Goal: Answer question/provide support

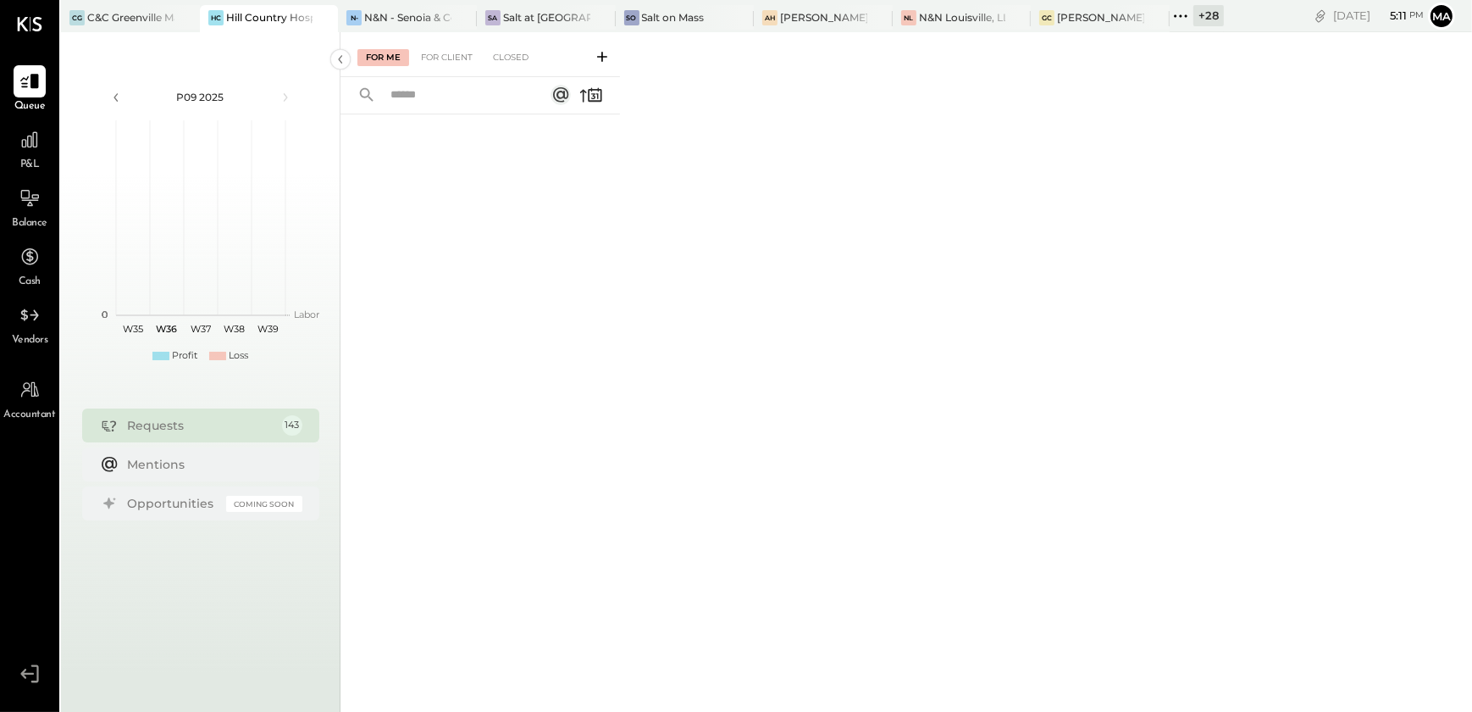
click at [1197, 18] on div "+ 28" at bounding box center [1209, 15] width 30 height 21
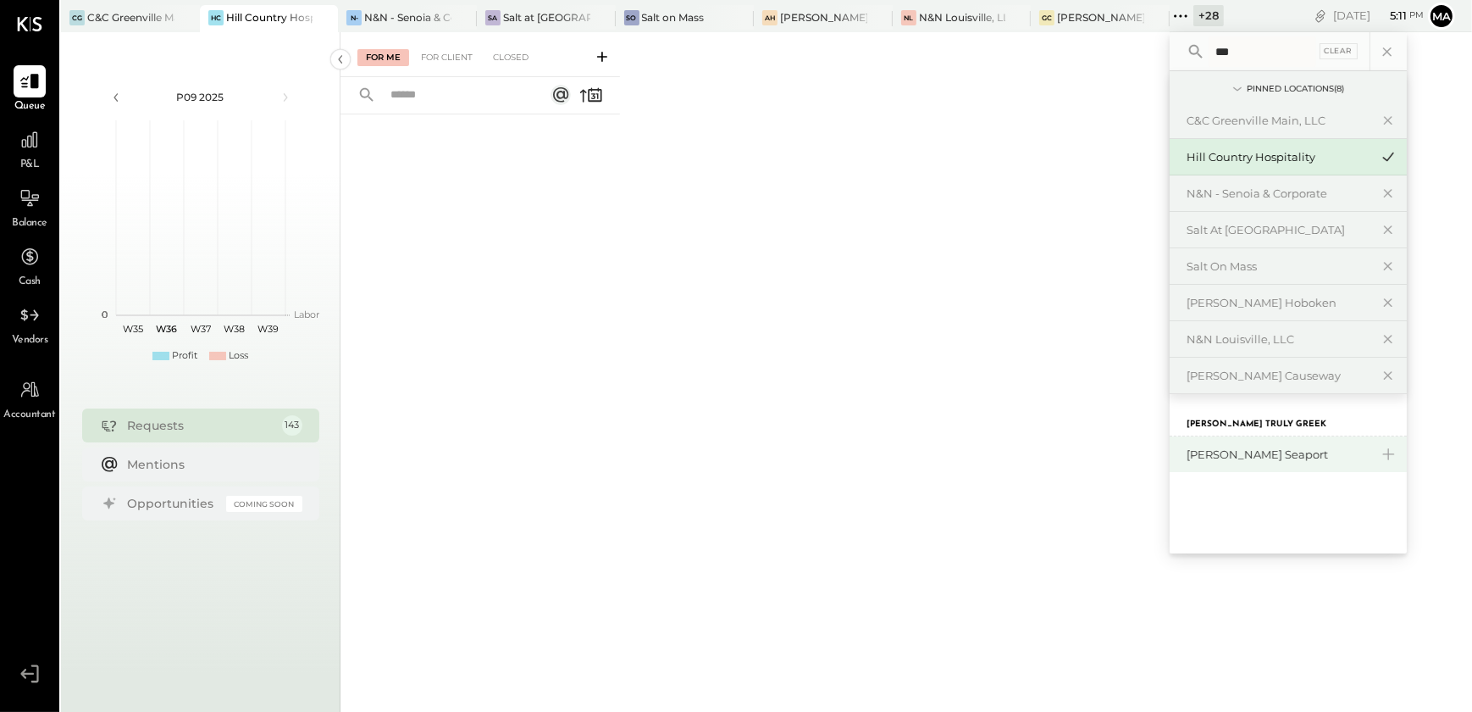
type input "***"
click at [1264, 457] on div "[PERSON_NAME] Seaport" at bounding box center [1278, 454] width 183 height 16
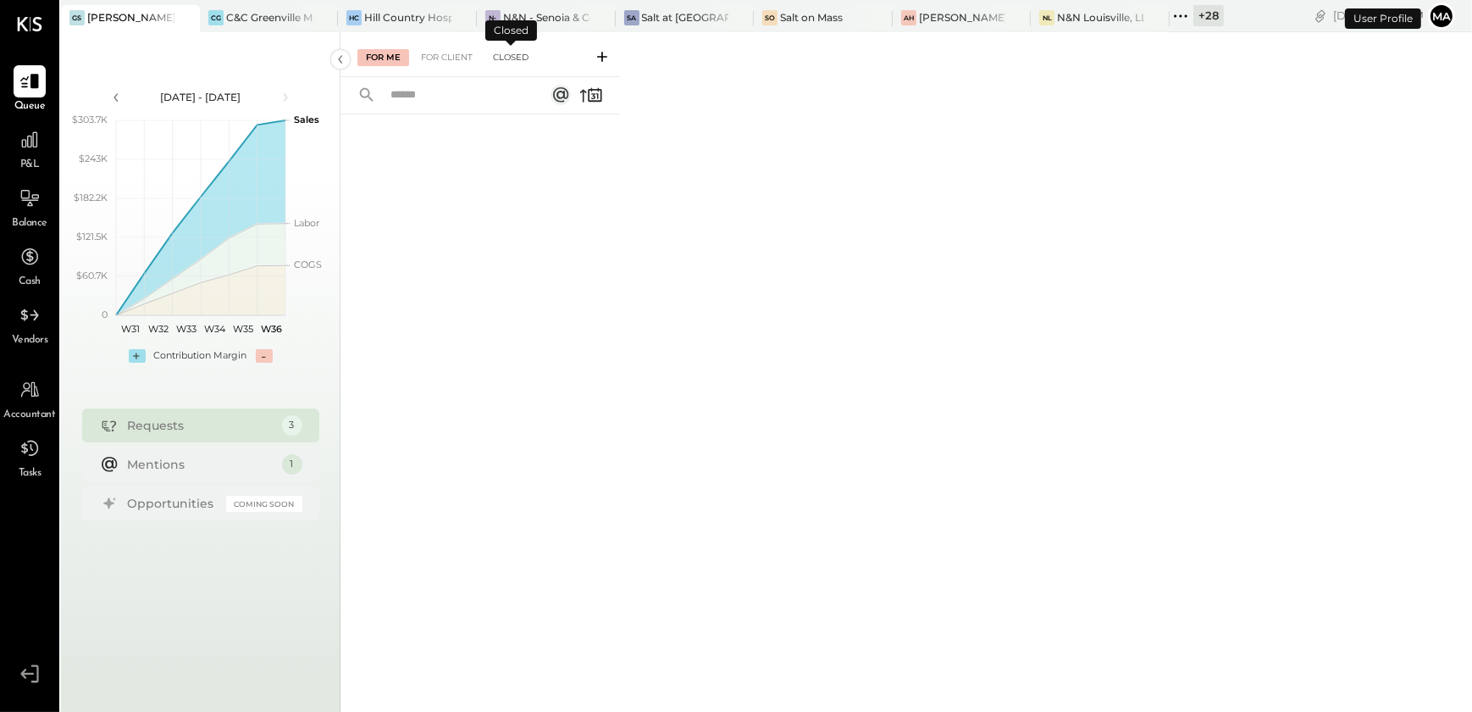
click at [508, 56] on div "Closed" at bounding box center [511, 57] width 53 height 17
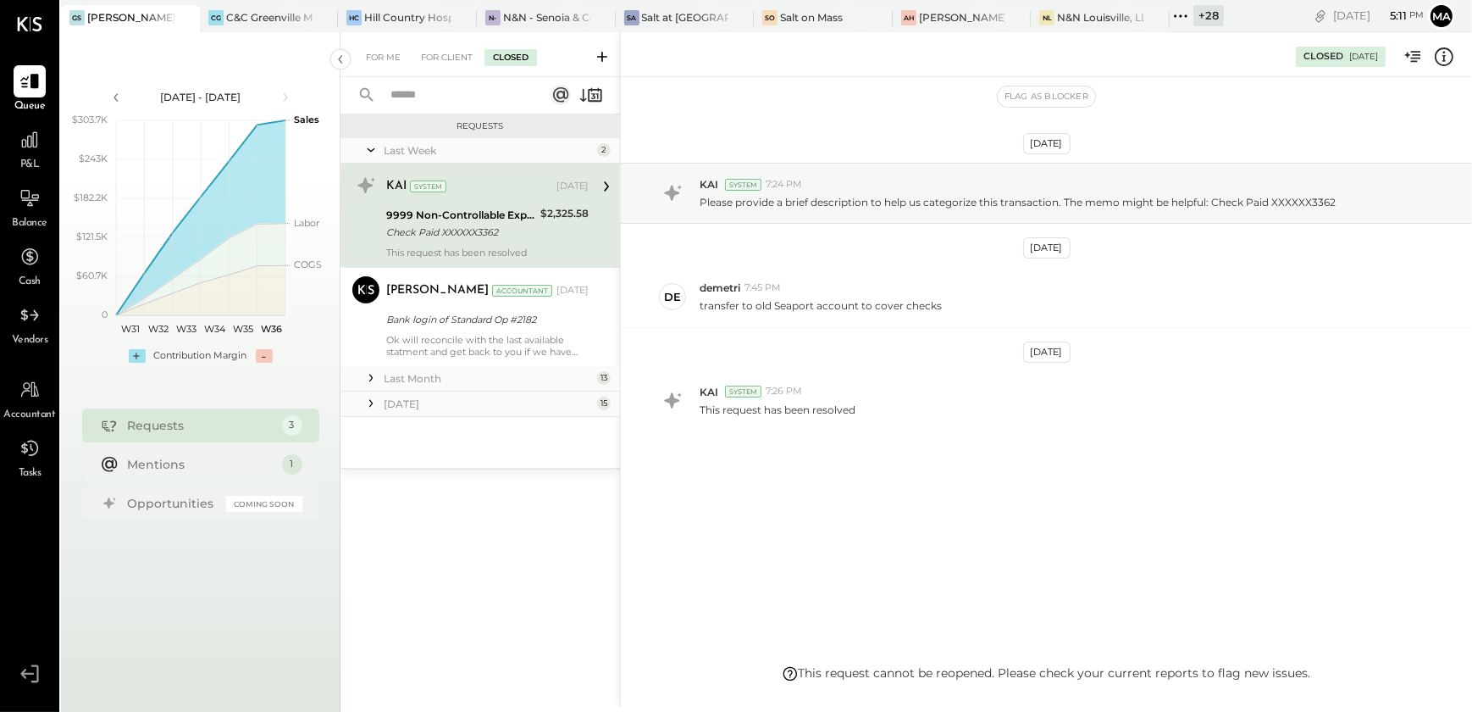
click at [424, 97] on input "text" at bounding box center [456, 95] width 153 height 28
type input "***"
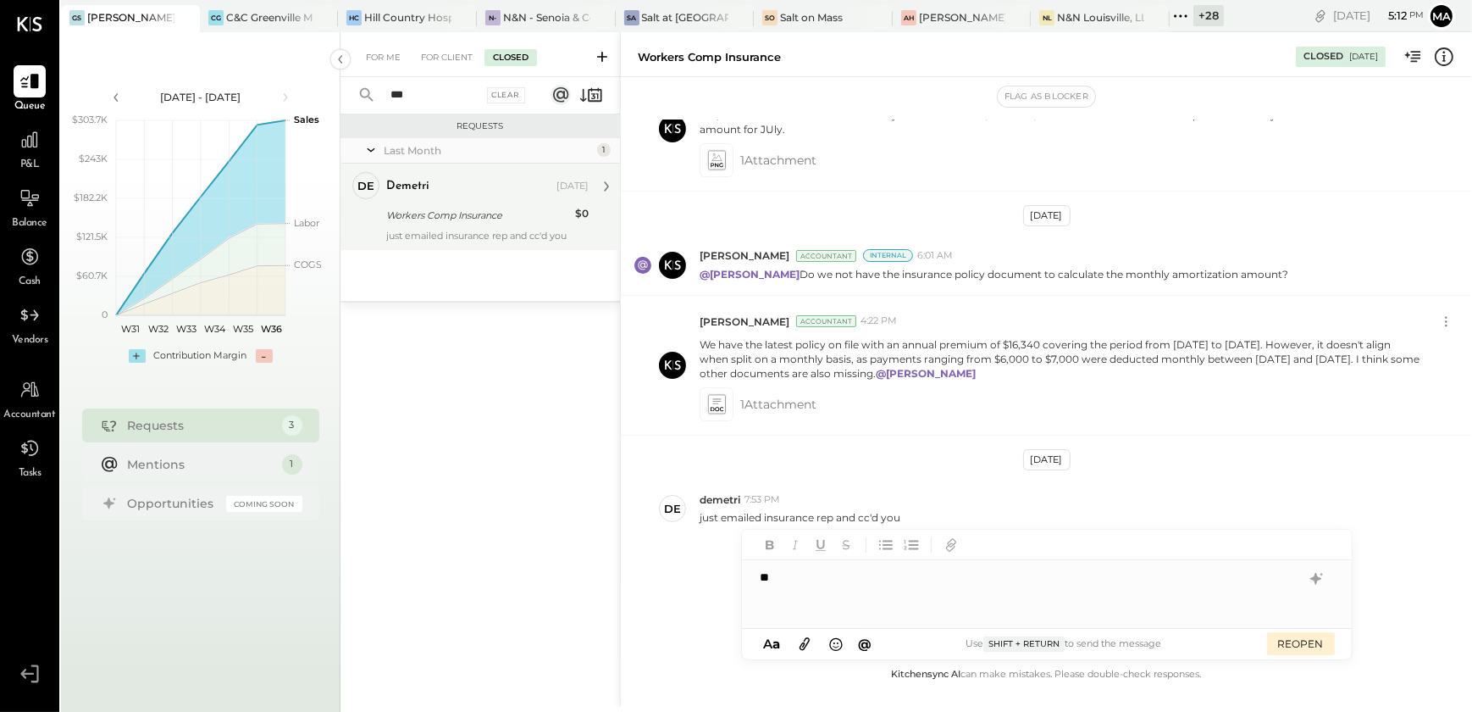
click at [461, 239] on div "just emailed insurance rep and cc'd you" at bounding box center [487, 236] width 202 height 12
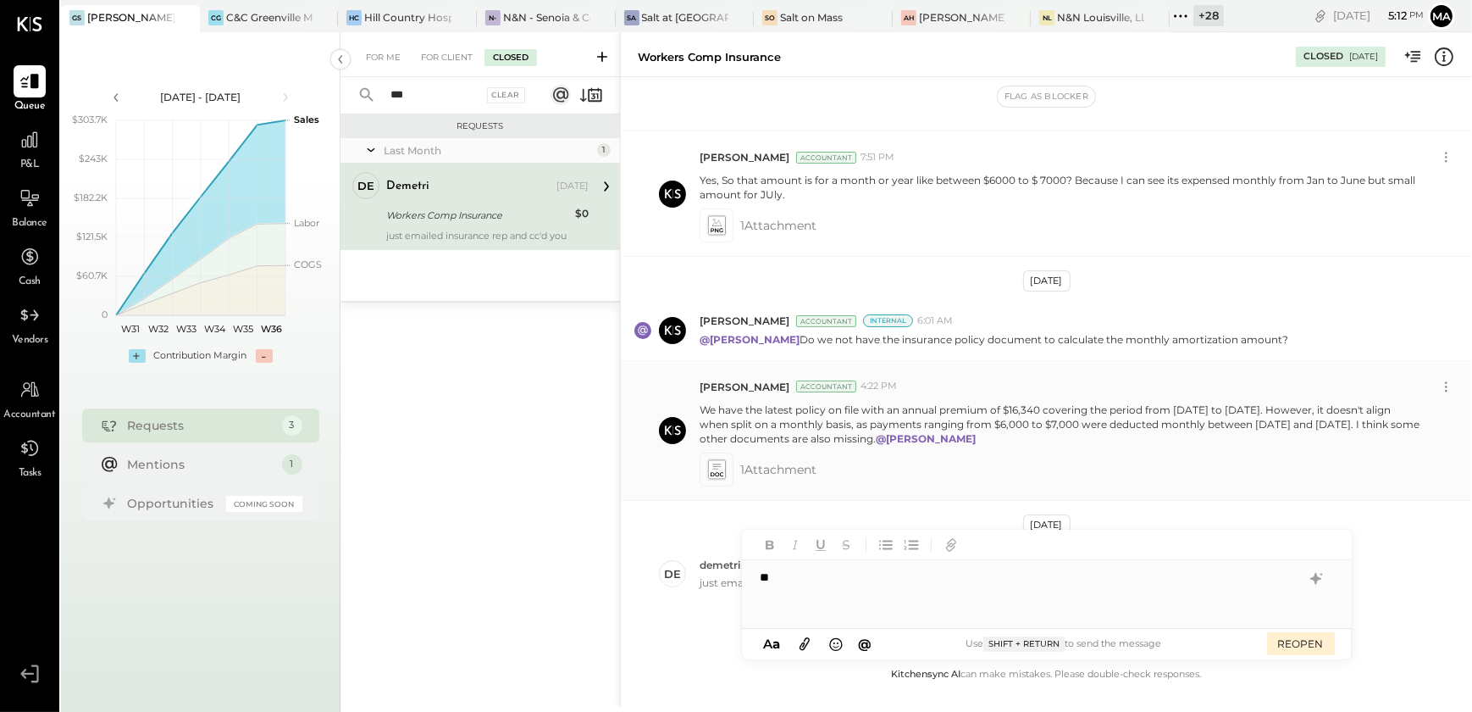
scroll to position [474, 0]
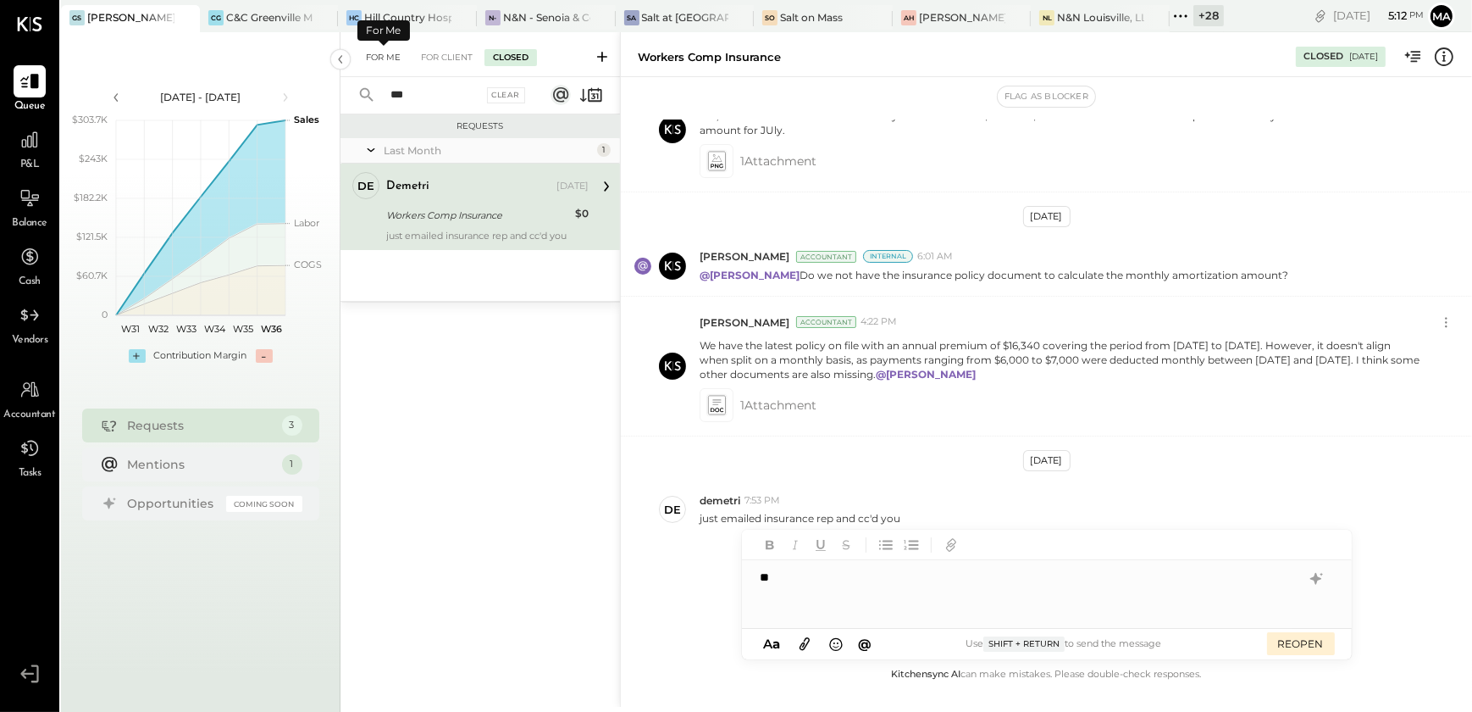
click at [397, 61] on div "For Me" at bounding box center [383, 57] width 52 height 17
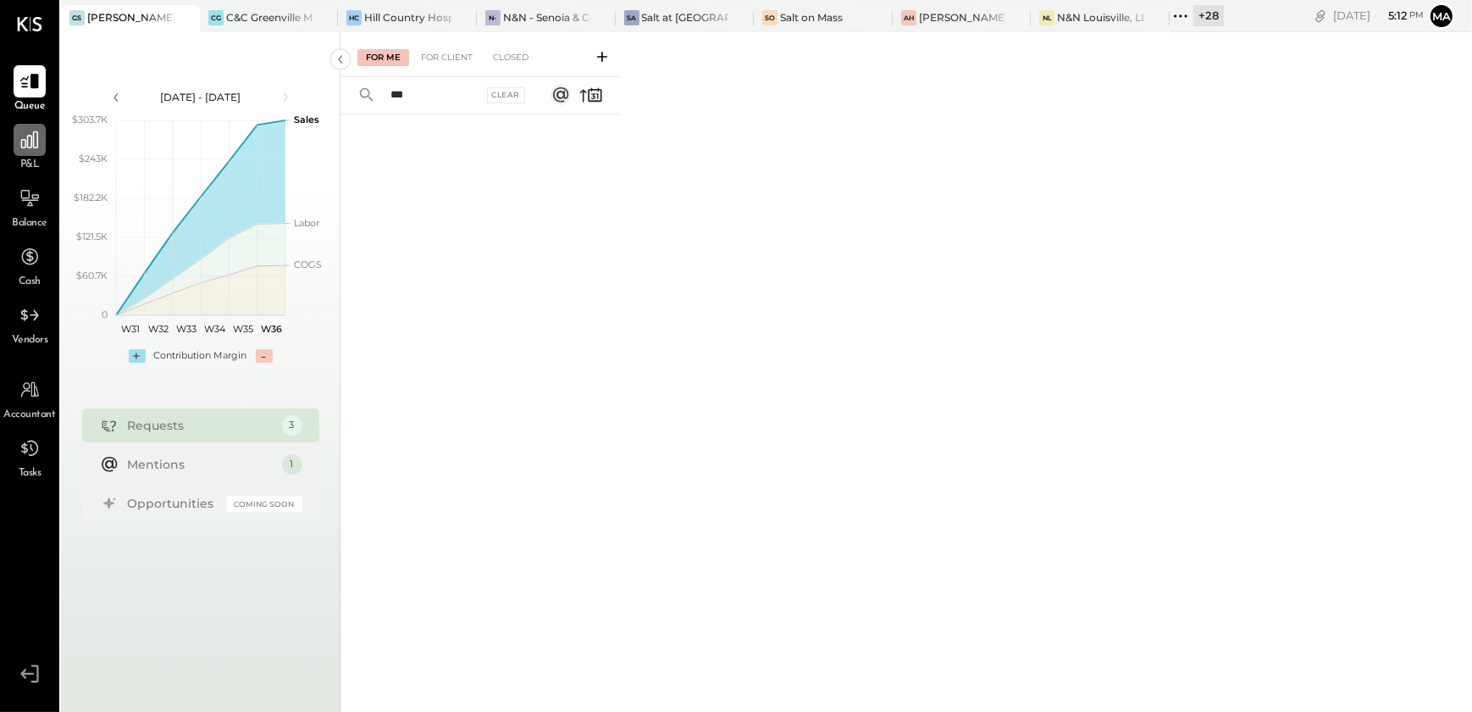
click at [26, 151] on div at bounding box center [30, 140] width 32 height 32
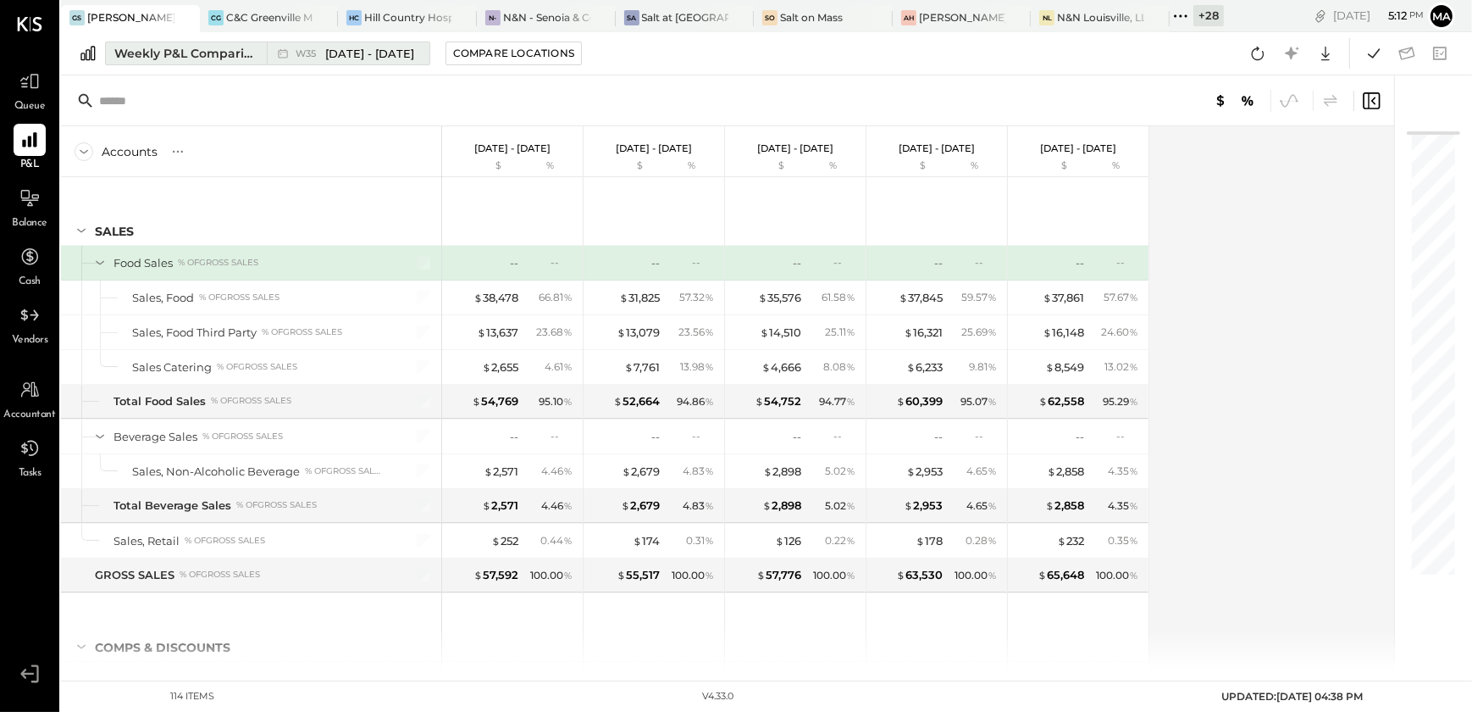
click at [197, 54] on div "Weekly P&L Comparison" at bounding box center [185, 53] width 142 height 17
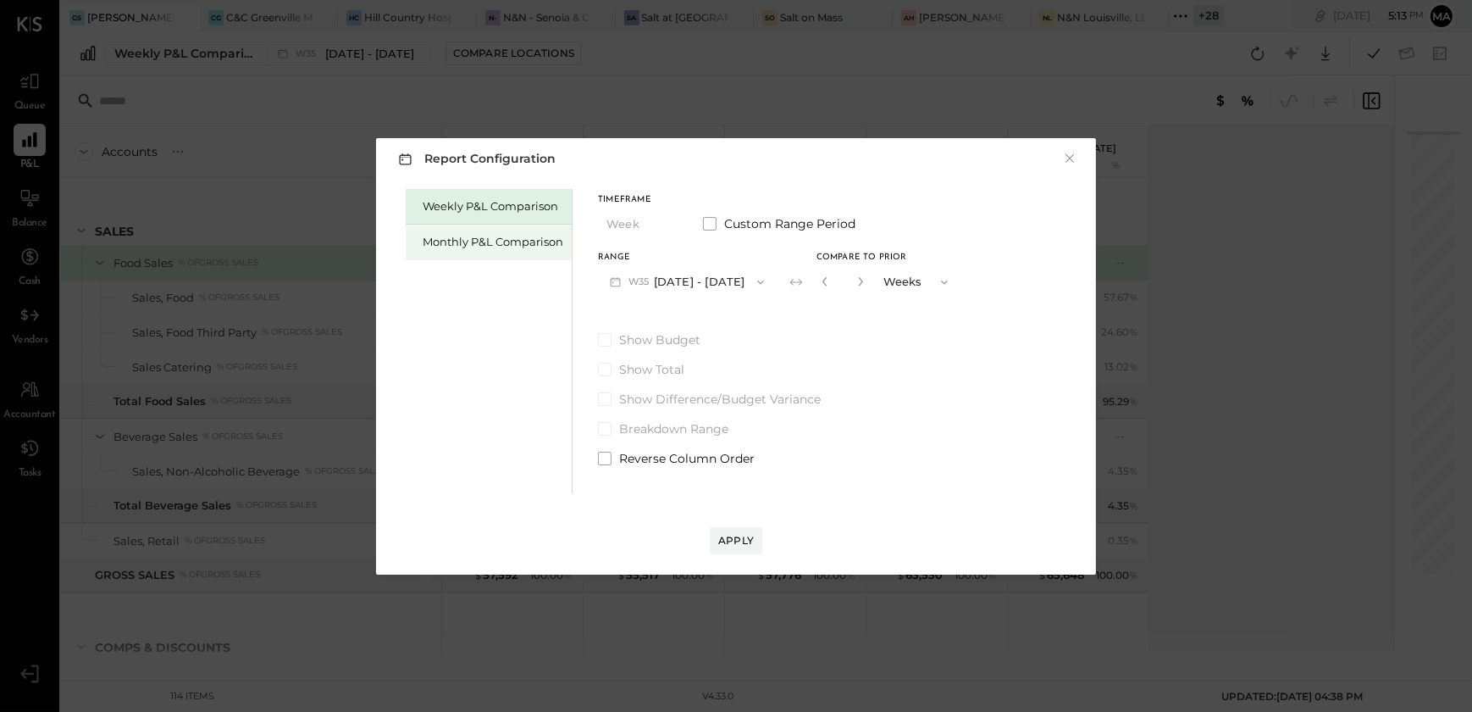
click at [458, 246] on div "Monthly P&L Comparison" at bounding box center [493, 242] width 141 height 16
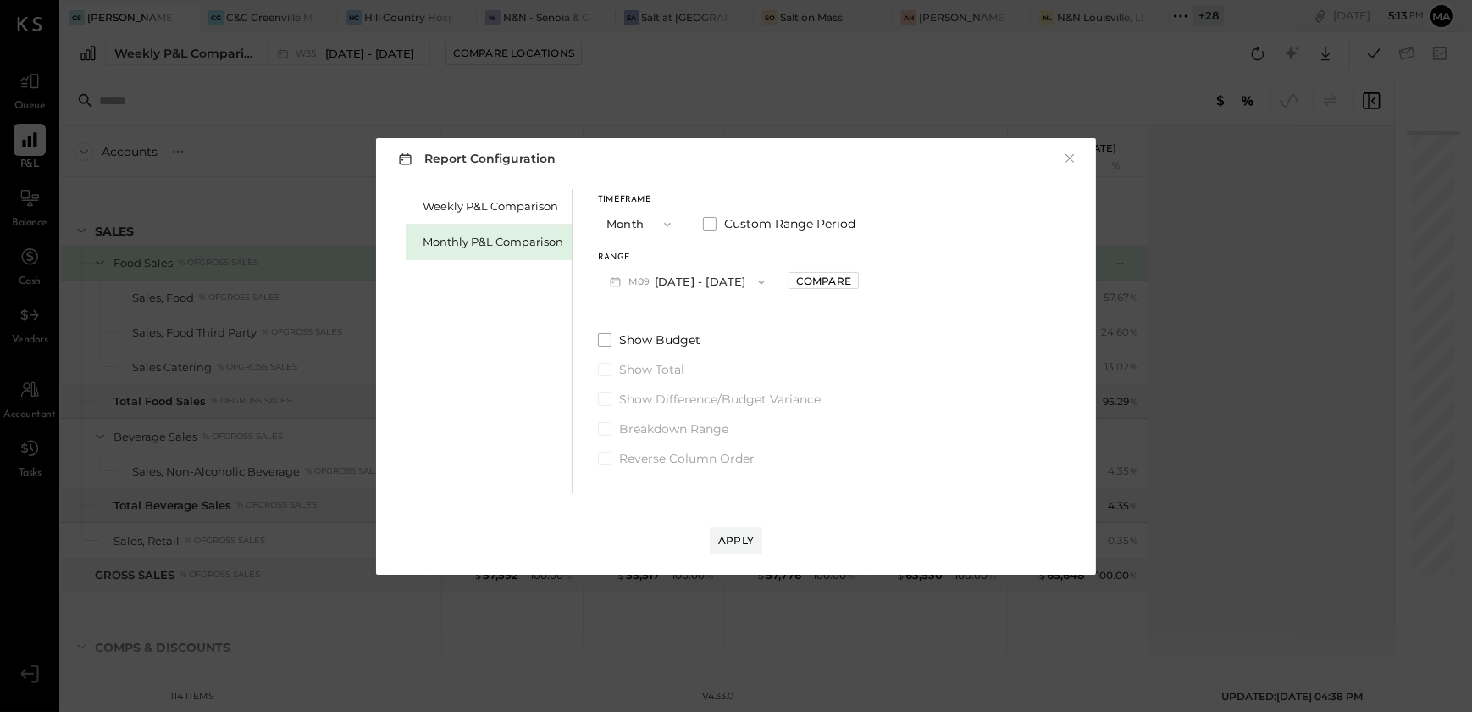
click at [202, 117] on div "Report Configuration × Weekly P&L Comparison Monthly P&L Comparison Timeframe M…" at bounding box center [736, 356] width 1472 height 712
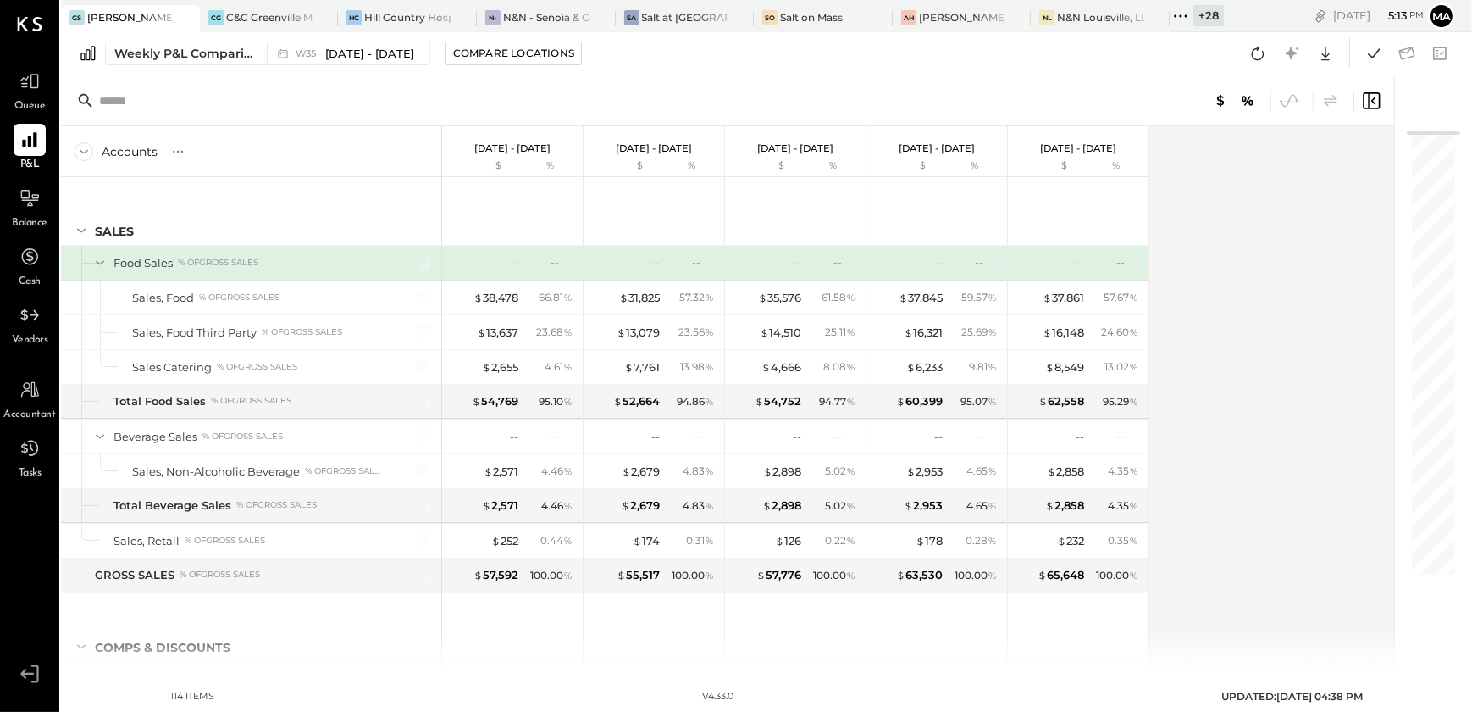
click at [33, 218] on span "Balance" at bounding box center [30, 223] width 36 height 15
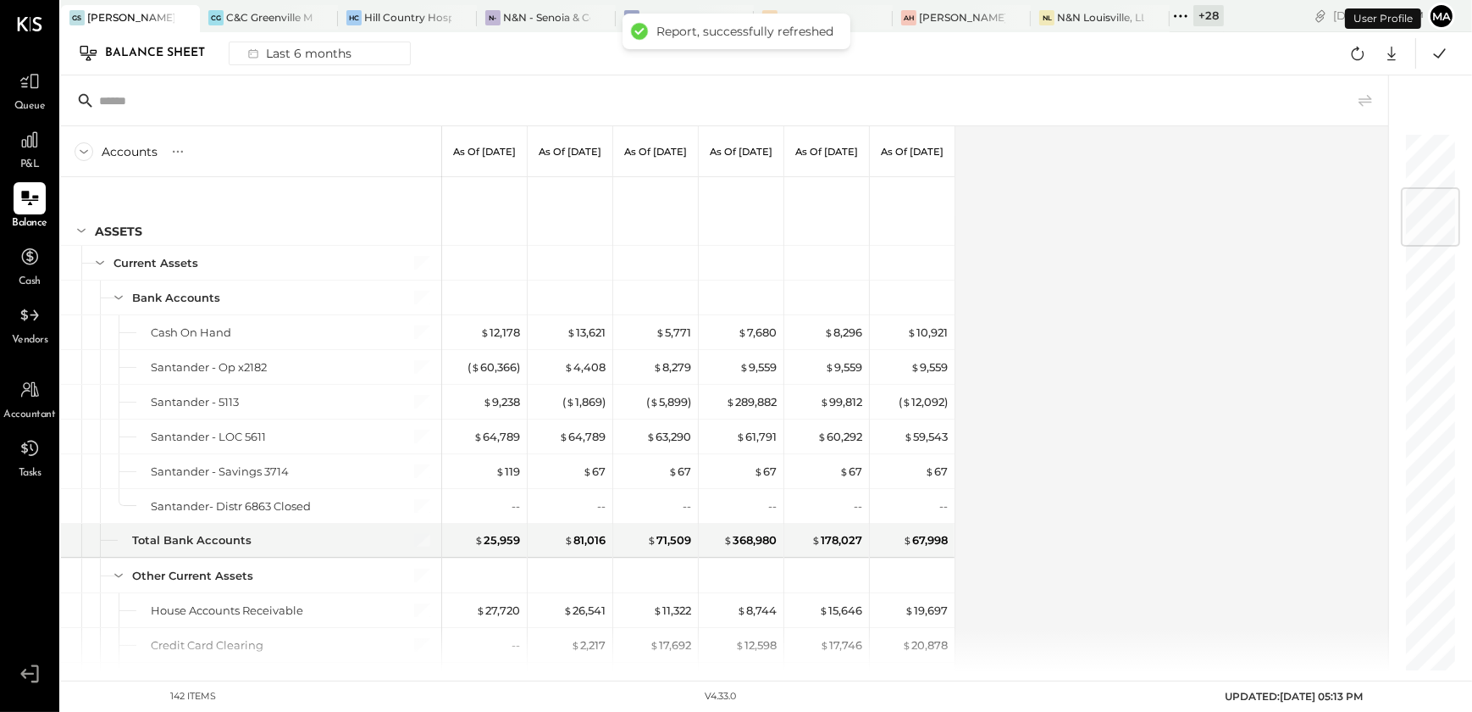
scroll to position [462, 0]
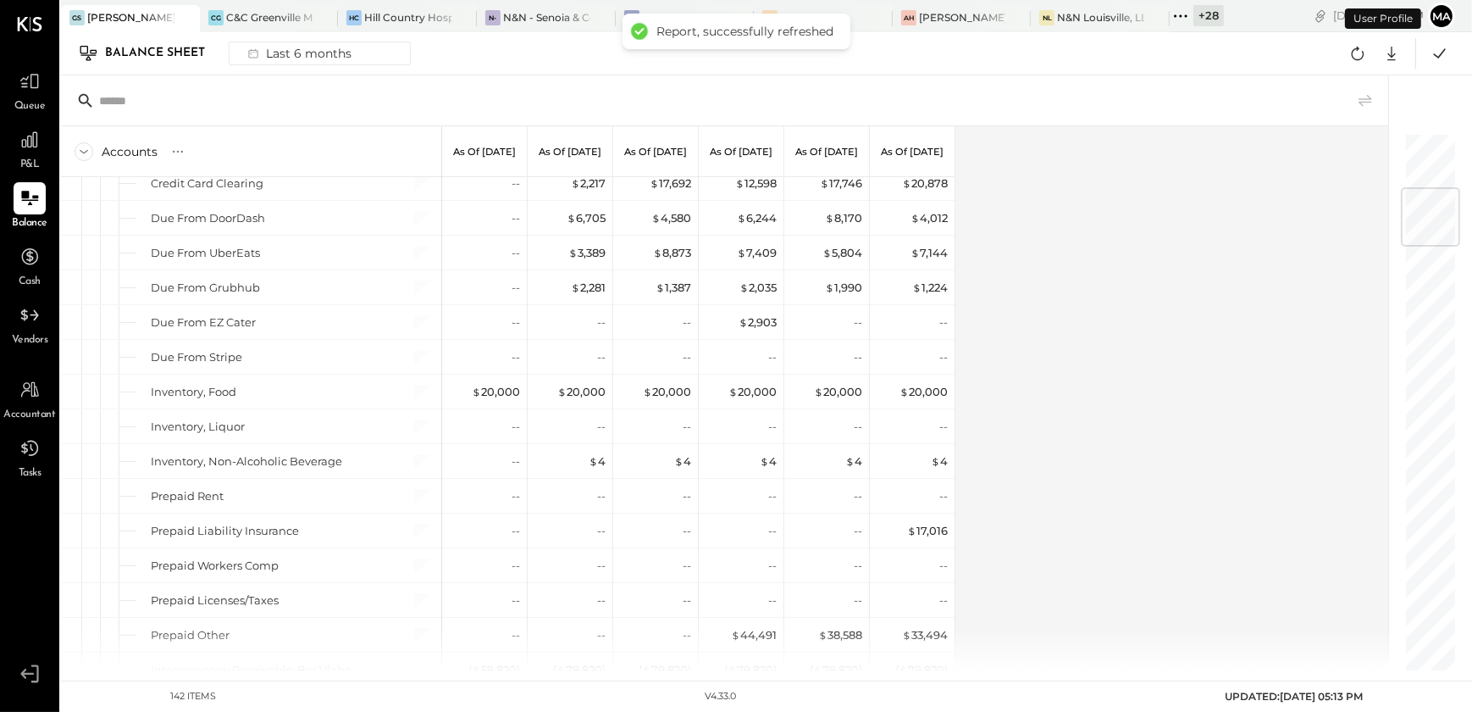
click at [1150, 274] on div "Accounts S GL As of [DATE] As of [DATE] As of [DATE] As of [DATE] As of [DATE] …" at bounding box center [726, 398] width 1330 height 544
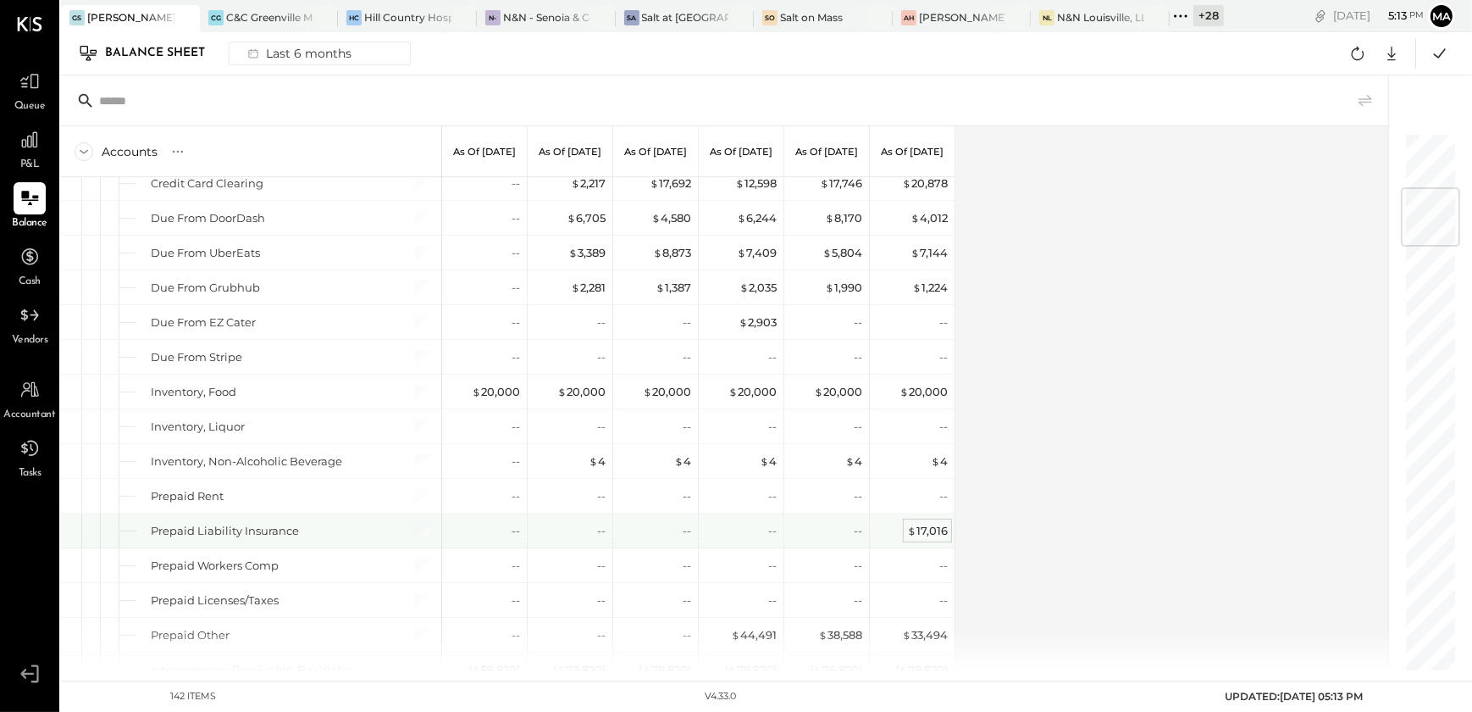
click at [923, 529] on div "$ 17,016" at bounding box center [927, 531] width 41 height 16
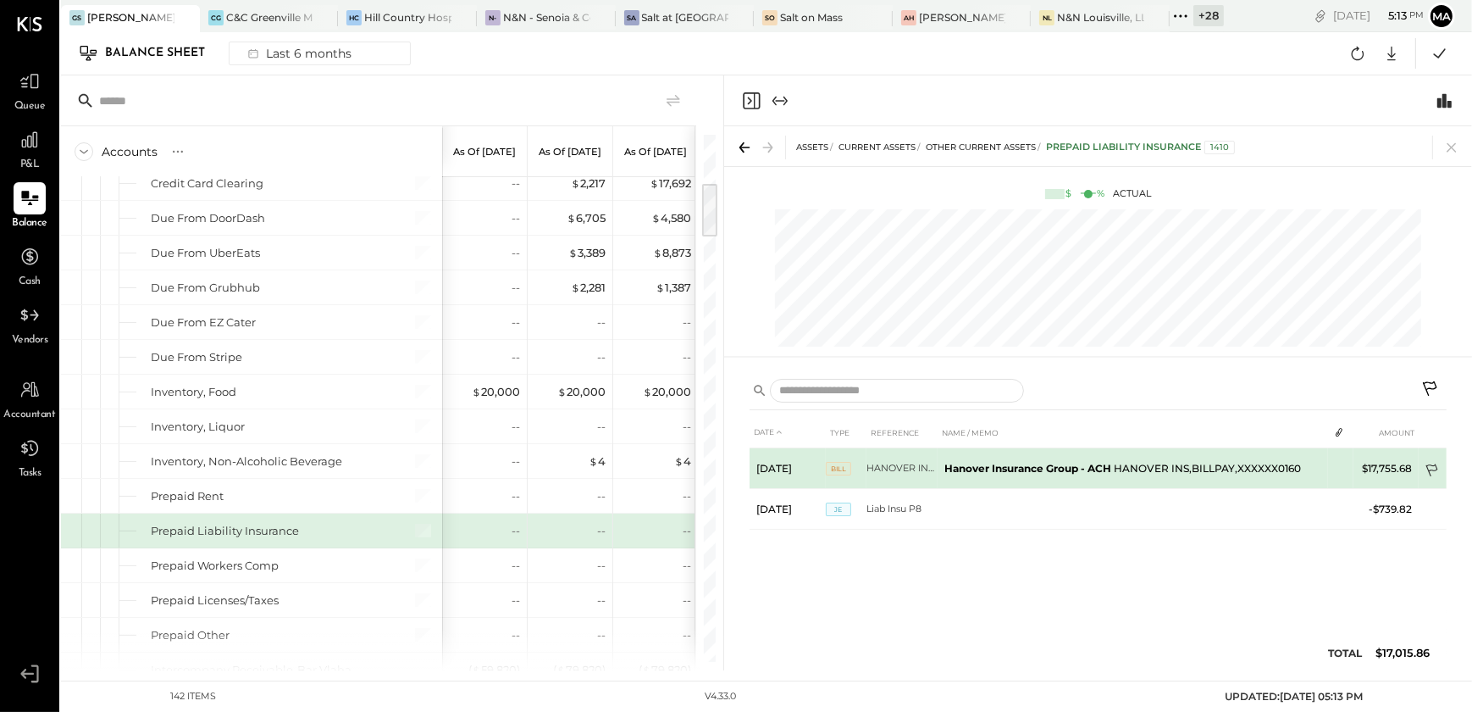
click at [1431, 470] on icon at bounding box center [1433, 471] width 17 height 17
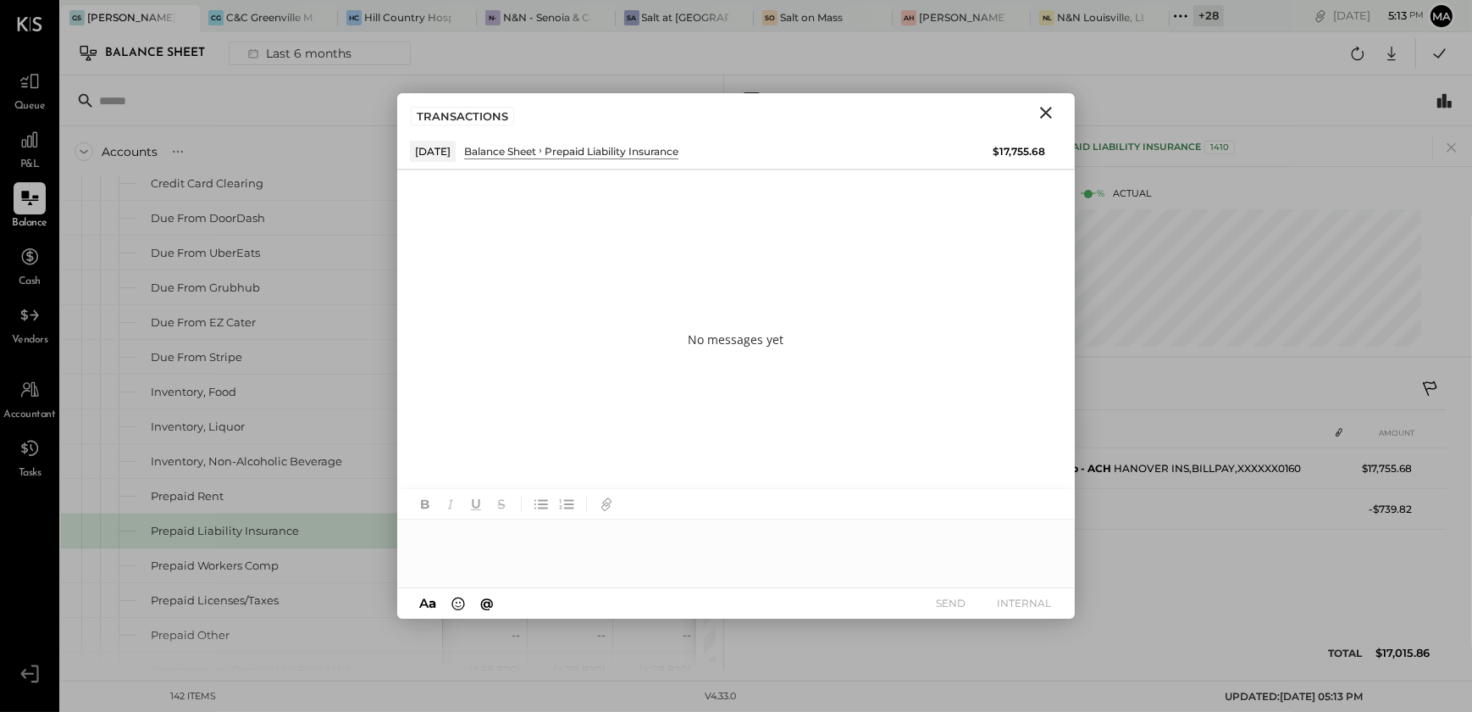
click at [505, 540] on div at bounding box center [736, 553] width 678 height 68
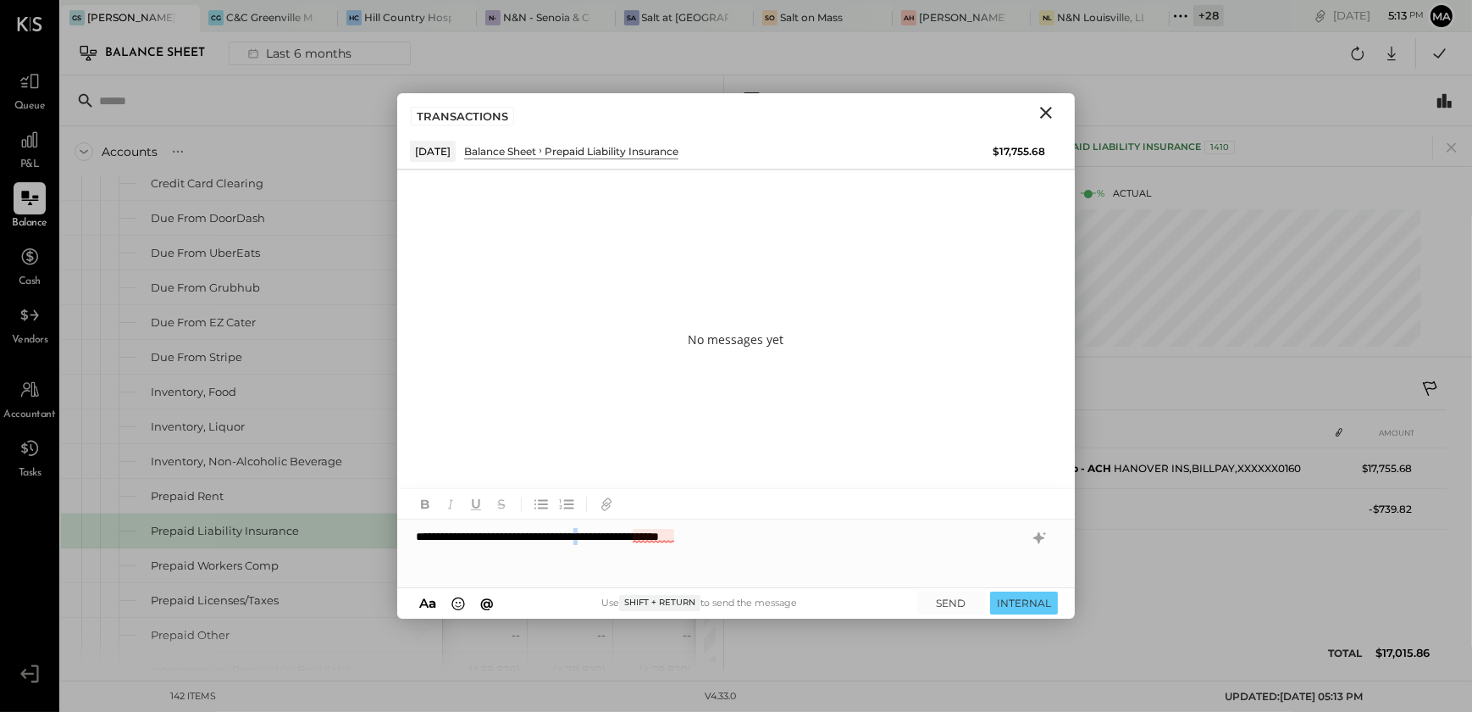
click at [651, 536] on div "**********" at bounding box center [736, 553] width 678 height 68
drag, startPoint x: 651, startPoint y: 536, endPoint x: 579, endPoint y: 515, distance: 75.9
click at [576, 515] on div at bounding box center [736, 504] width 678 height 30
click at [673, 542] on div "**********" at bounding box center [736, 553] width 678 height 68
click at [650, 536] on div "**********" at bounding box center [736, 553] width 678 height 68
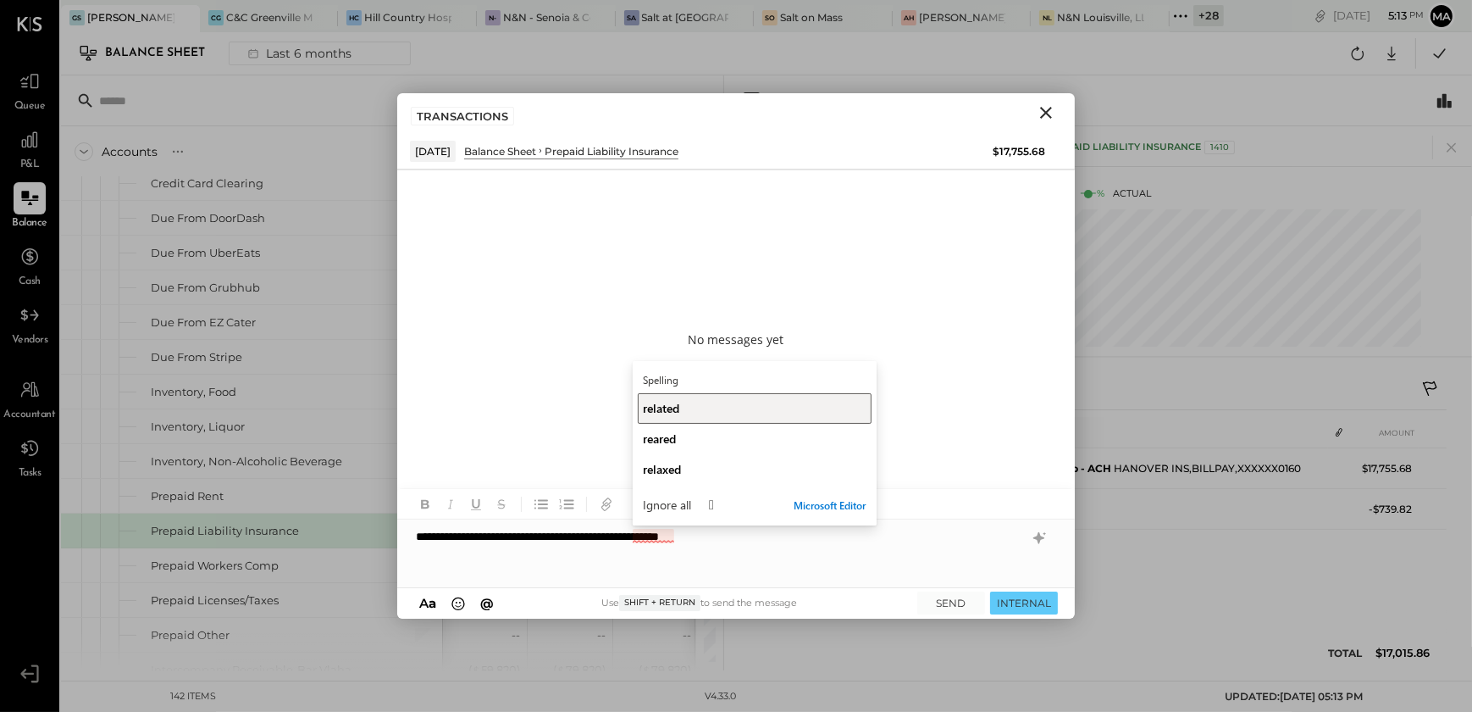
drag, startPoint x: 679, startPoint y: 407, endPoint x: 684, endPoint y: 417, distance: 11.4
click at [679, 407] on span "related" at bounding box center [661, 408] width 36 height 16
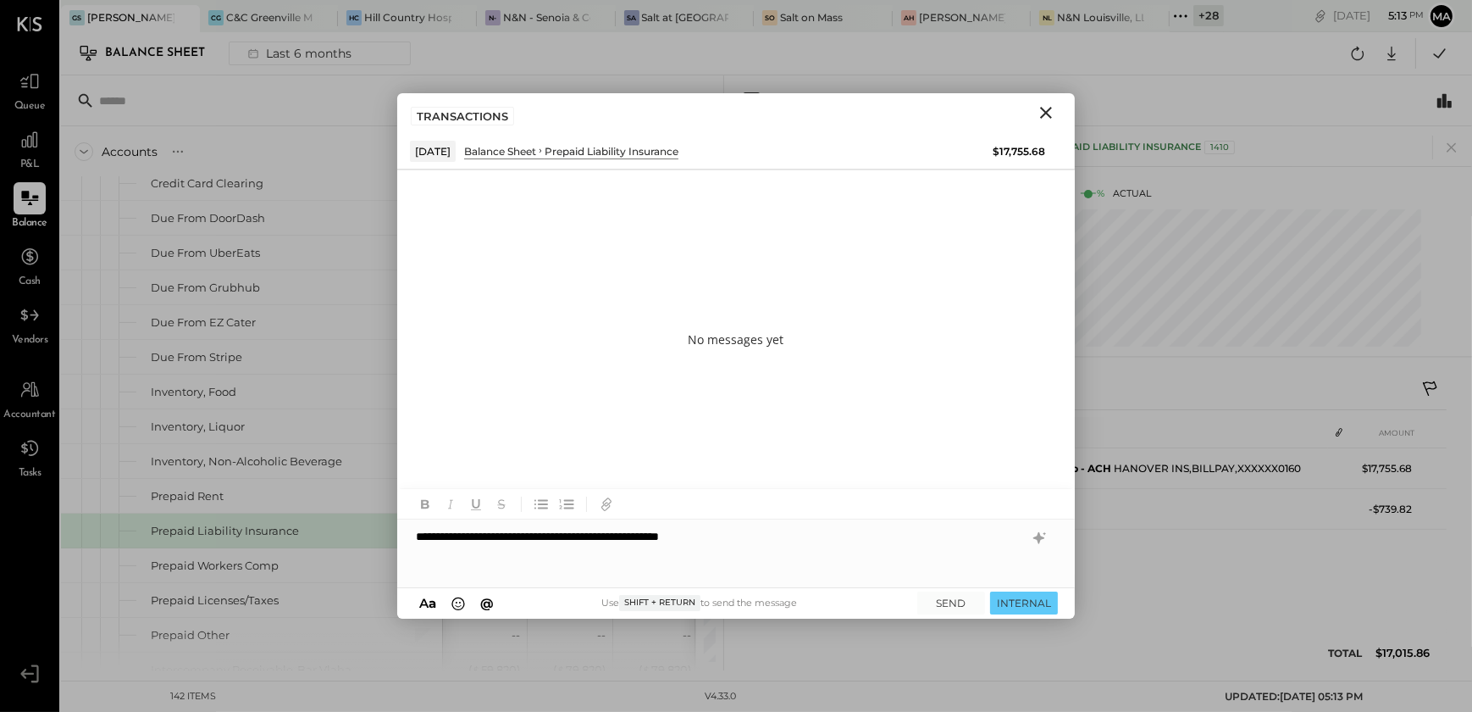
click at [773, 525] on div "**********" at bounding box center [736, 553] width 678 height 68
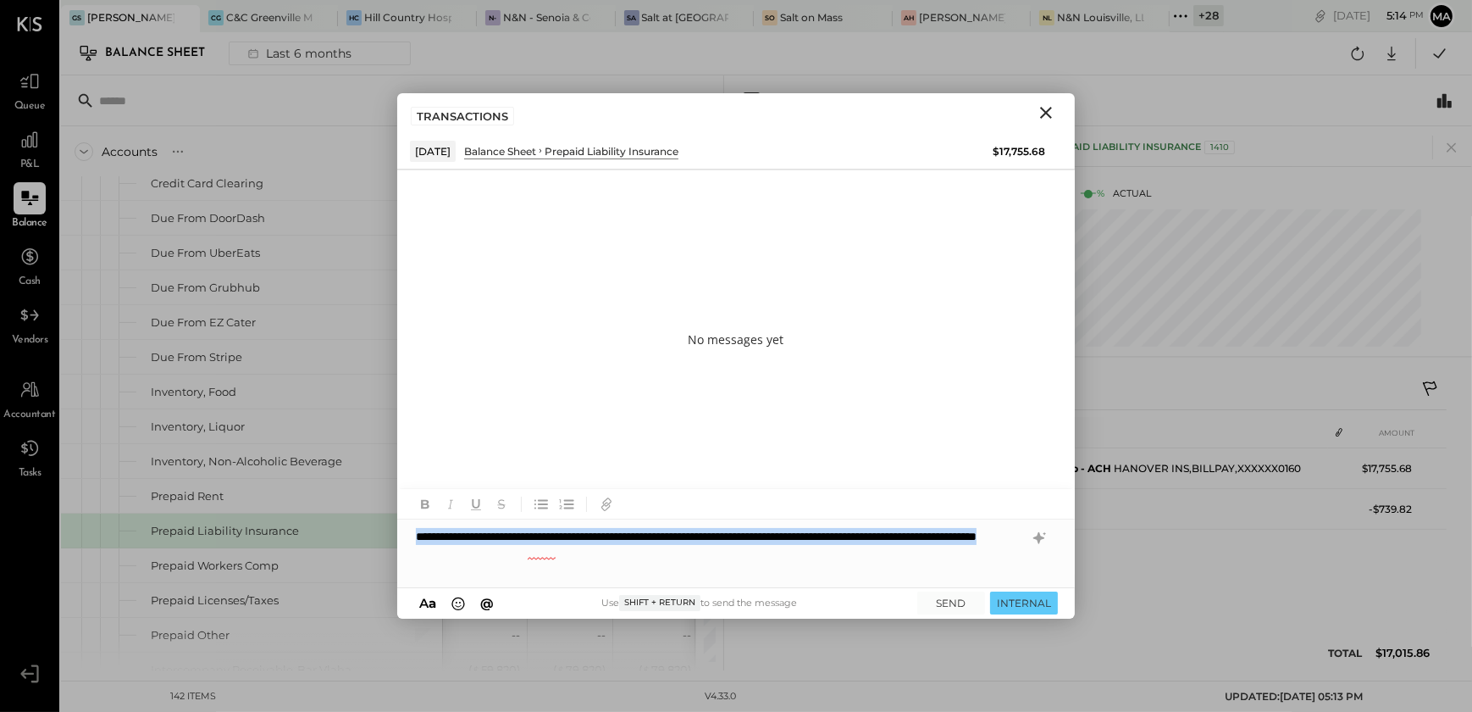
drag, startPoint x: 635, startPoint y: 553, endPoint x: 357, endPoint y: 532, distance: 278.7
click at [357, 532] on div "Accounts S GL As of [DATE] As of [DATE] As of [DATE] As of [DATE] As of [DATE] …" at bounding box center [766, 372] width 1411 height 595
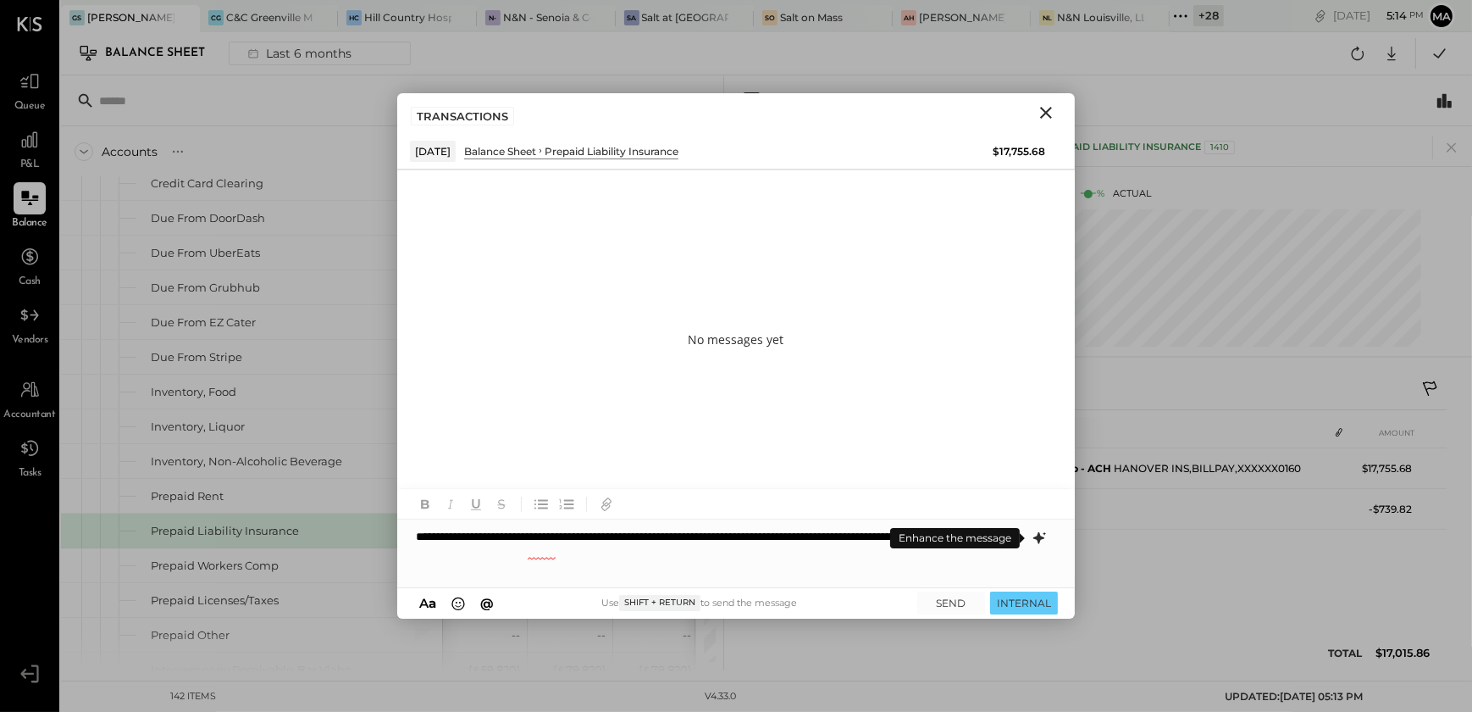
click at [1039, 538] on icon at bounding box center [1038, 538] width 11 height 12
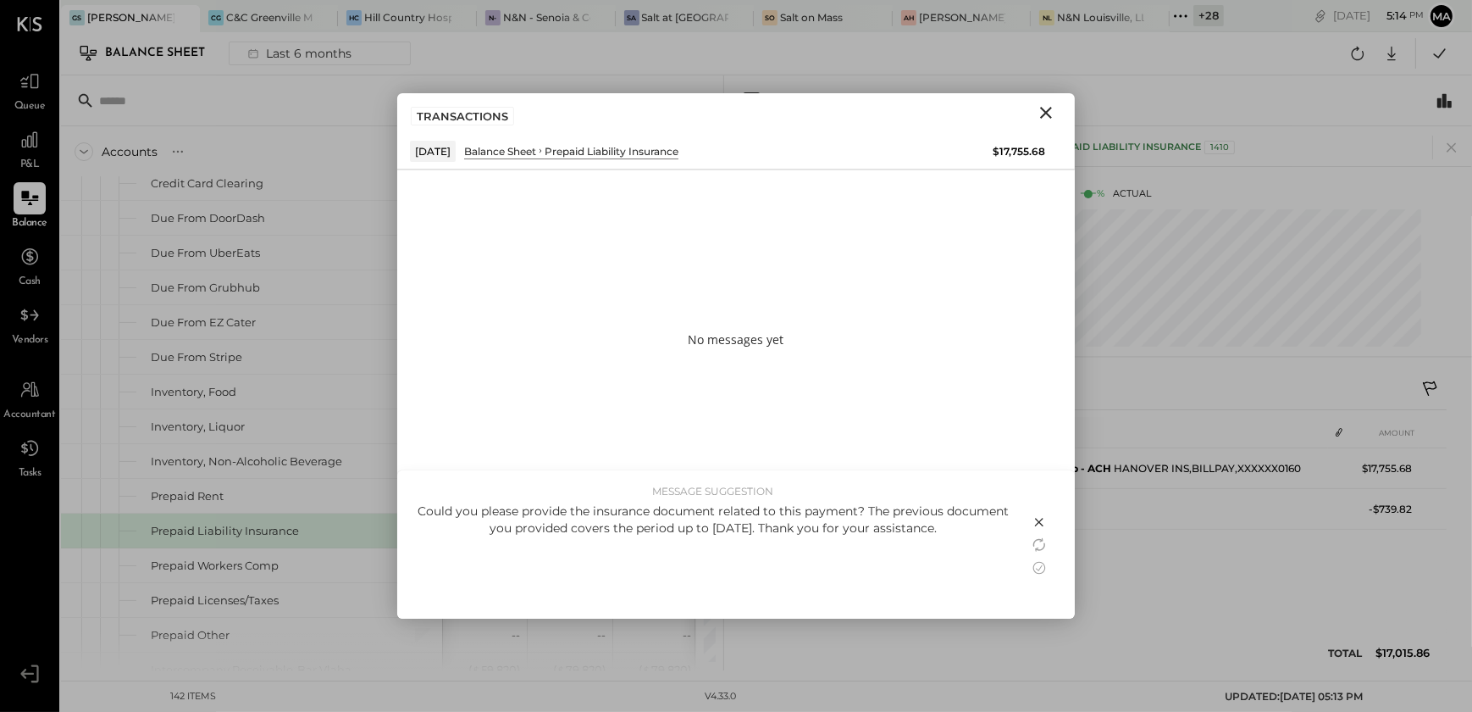
click at [945, 526] on div "Could you please provide the insurance document related to this payment? The pr…" at bounding box center [713, 519] width 598 height 34
click at [862, 511] on div "Could you please provide the insurance document related to this payment? The pr…" at bounding box center [713, 519] width 598 height 34
click at [856, 507] on div "Could you please provide the insurance document related to this payment? The pr…" at bounding box center [713, 519] width 598 height 34
click at [856, 508] on div "Could you please provide the insurance document related to this payment? The pr…" at bounding box center [713, 519] width 598 height 34
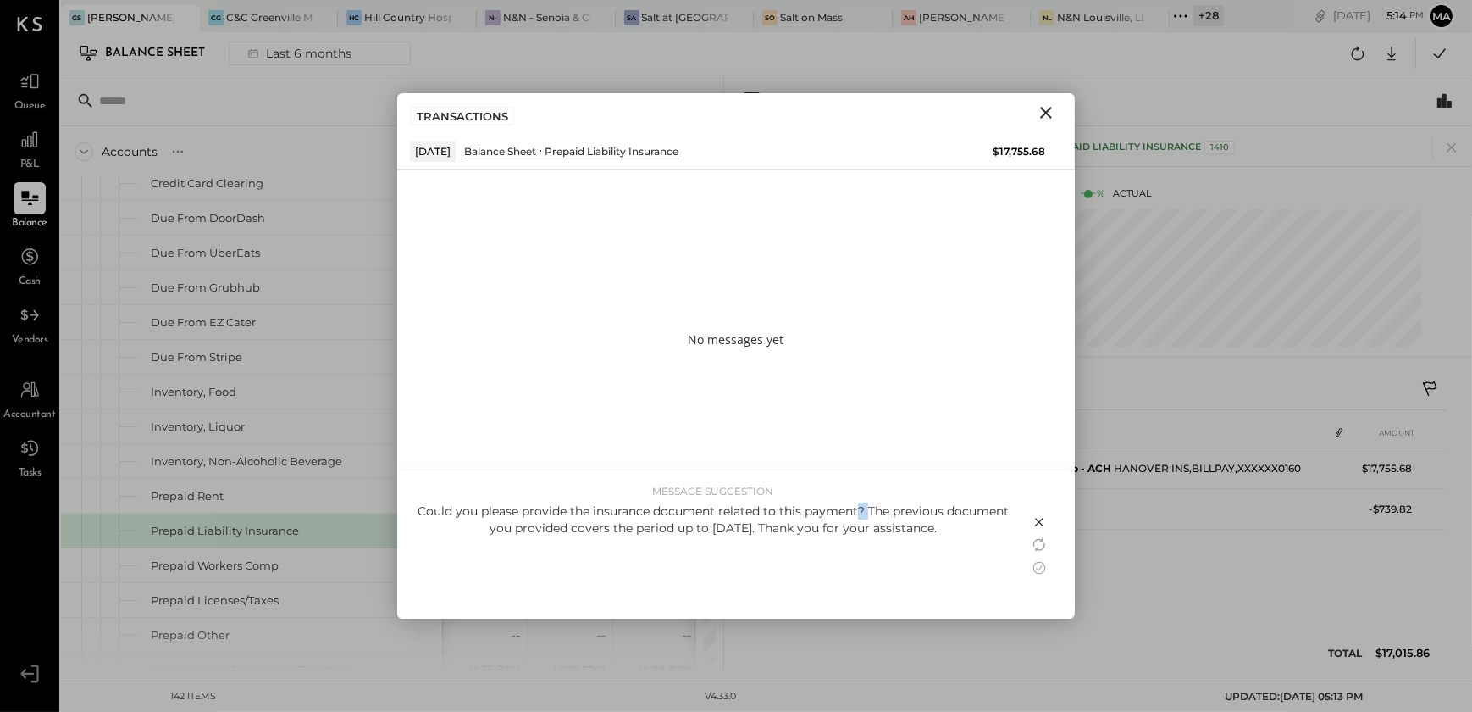
click at [856, 508] on div "Could you please provide the insurance document related to this payment? The pr…" at bounding box center [713, 519] width 598 height 34
click at [1040, 566] on icon at bounding box center [1039, 567] width 20 height 20
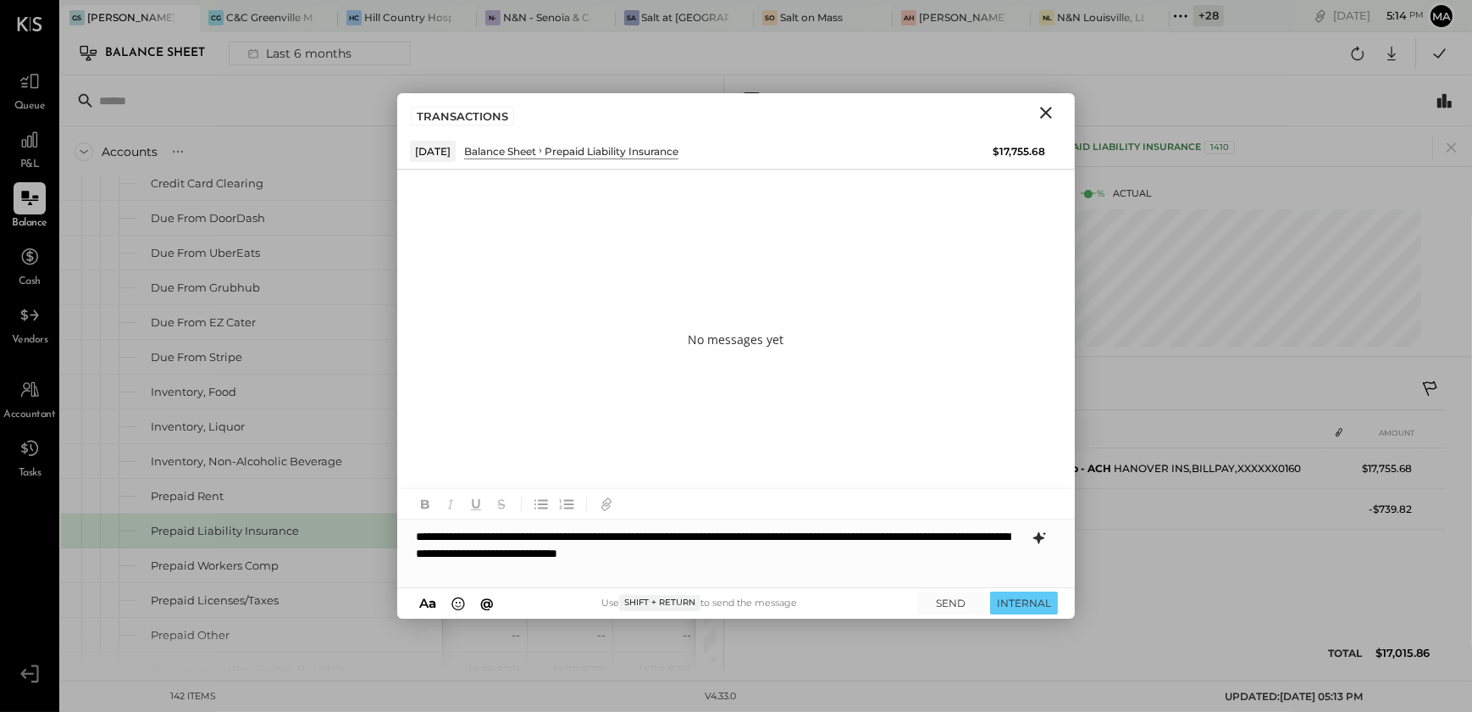
drag, startPoint x: 857, startPoint y: 533, endPoint x: 884, endPoint y: 565, distance: 41.5
click at [862, 534] on div "**********" at bounding box center [736, 553] width 678 height 68
click at [945, 605] on button "SEND" at bounding box center [951, 602] width 68 height 23
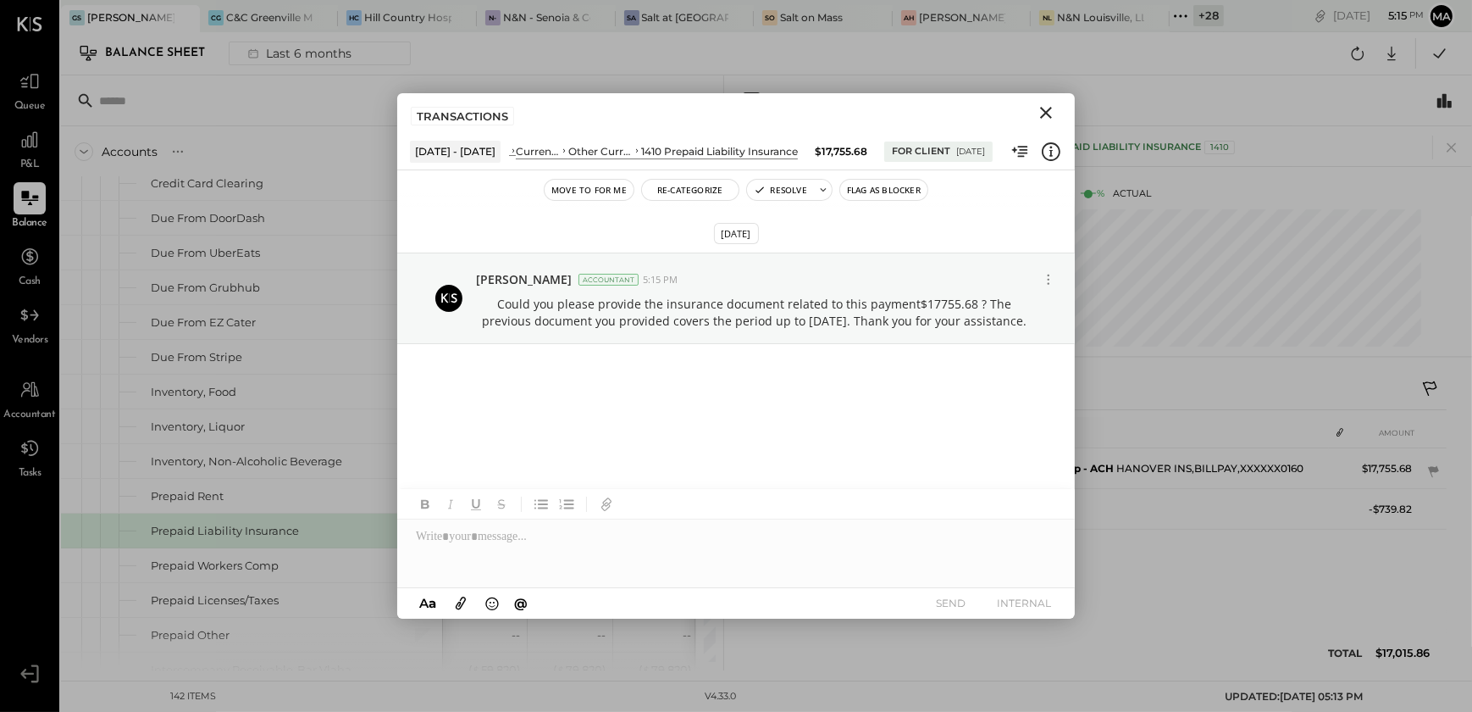
click at [1050, 116] on icon "Close" at bounding box center [1046, 113] width 20 height 20
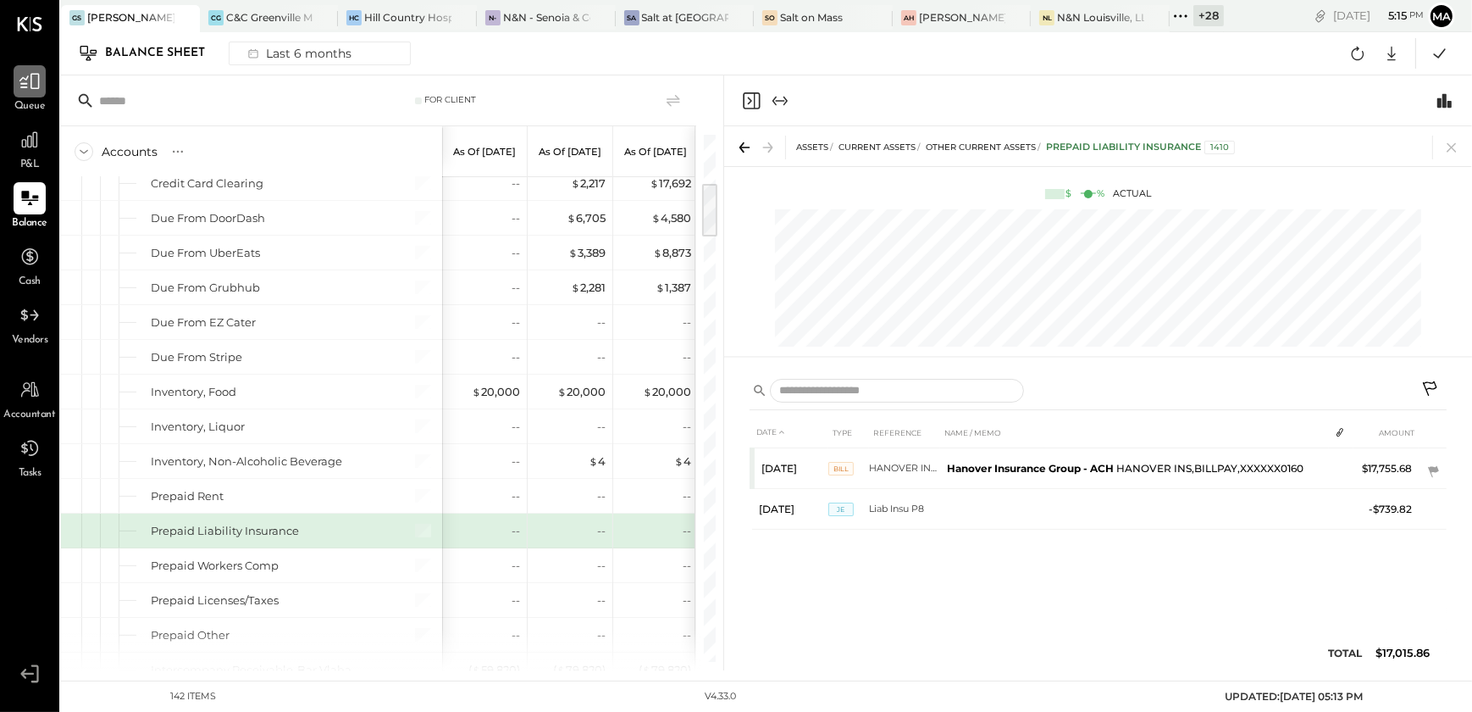
click at [31, 85] on icon at bounding box center [29, 82] width 20 height 16
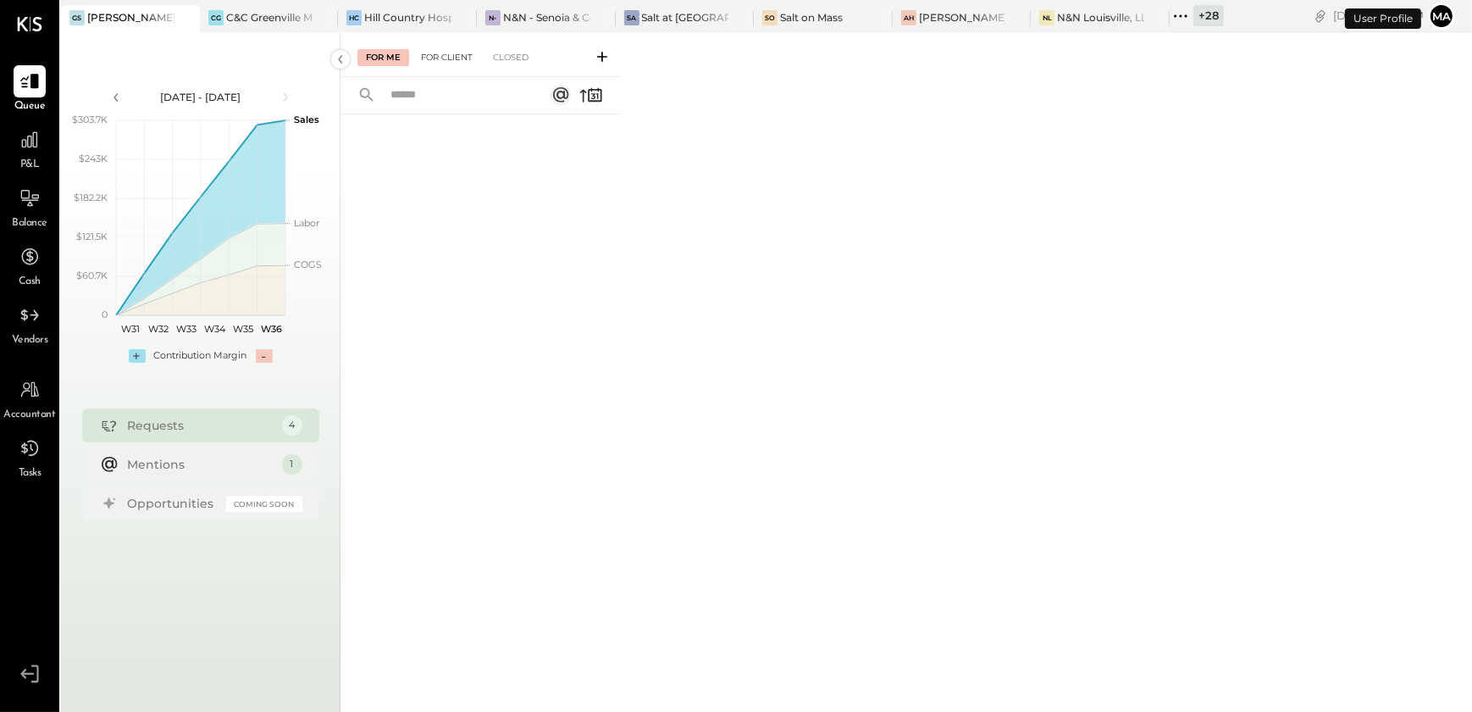
click at [443, 58] on div "For Client" at bounding box center [447, 57] width 69 height 17
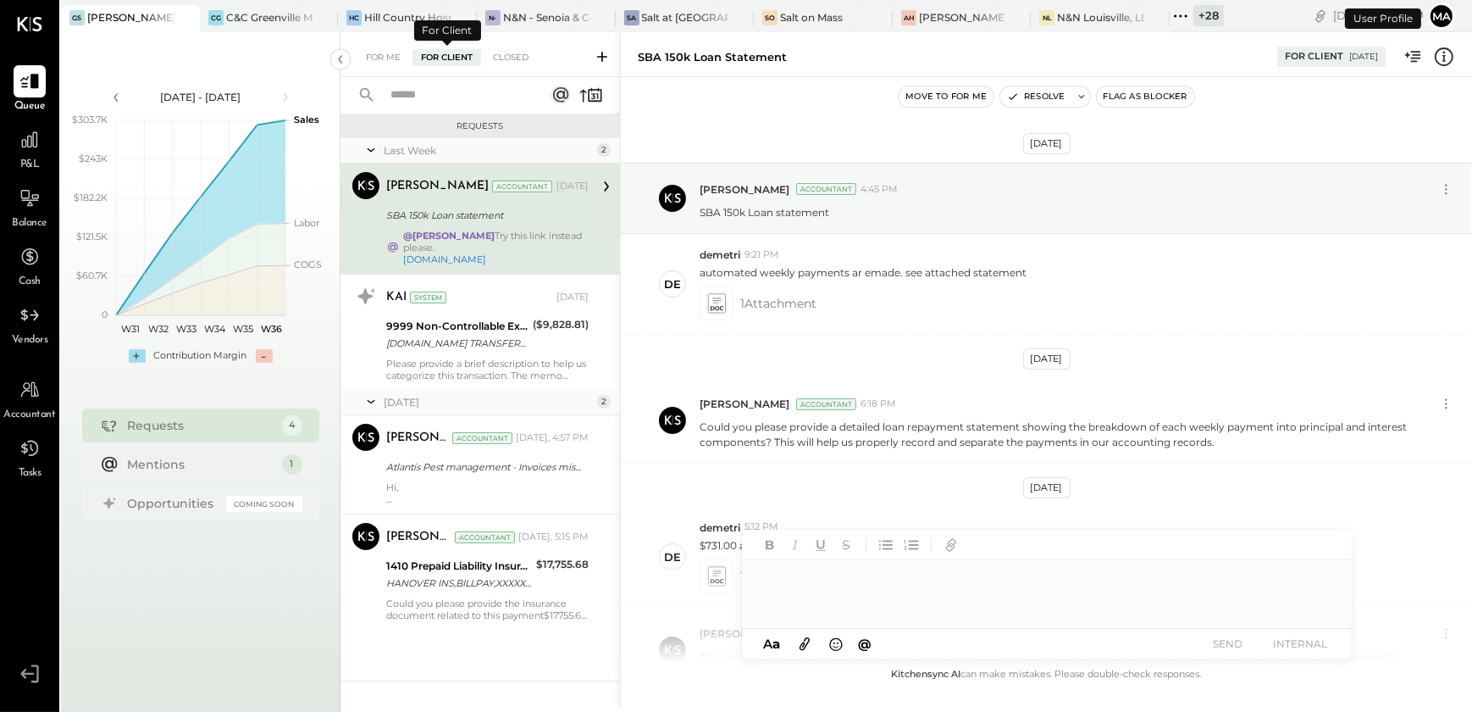
scroll to position [762, 0]
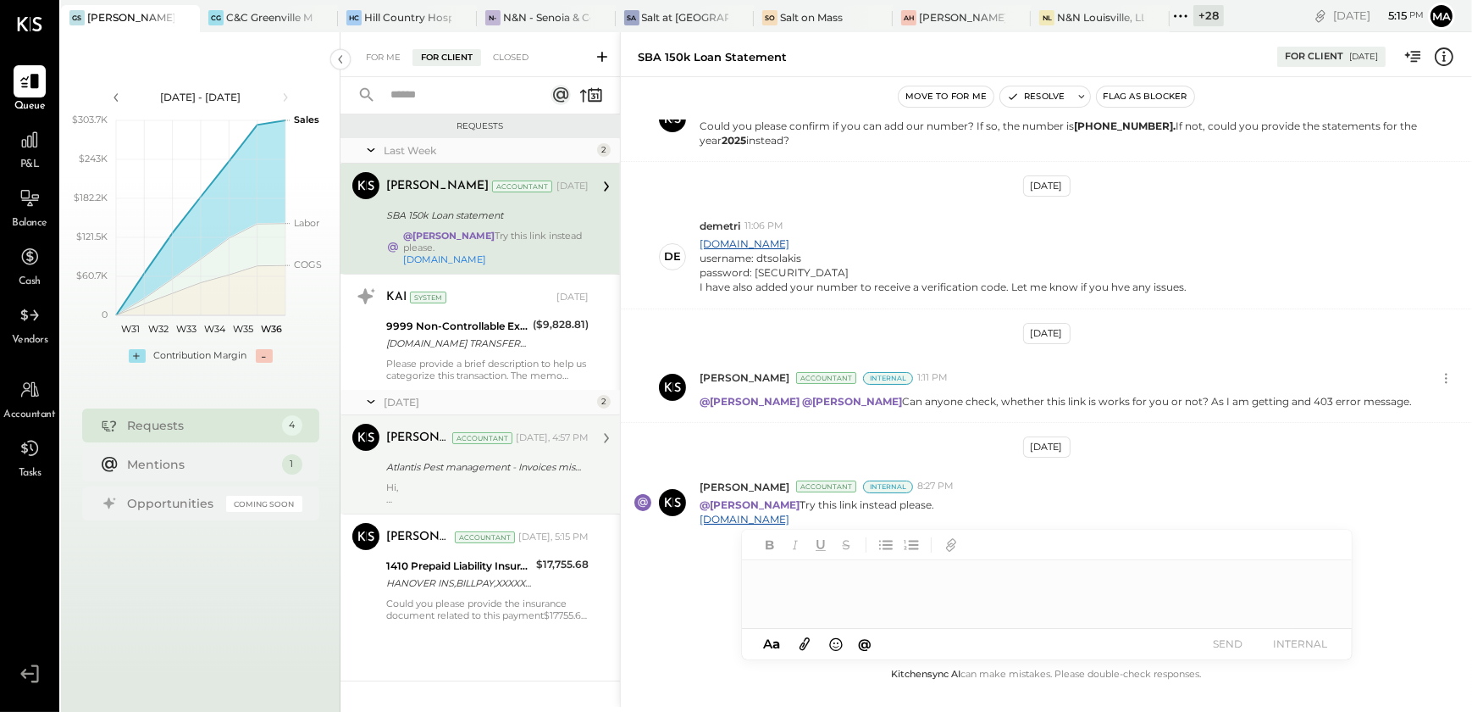
click at [476, 498] on div at bounding box center [487, 499] width 202 height 12
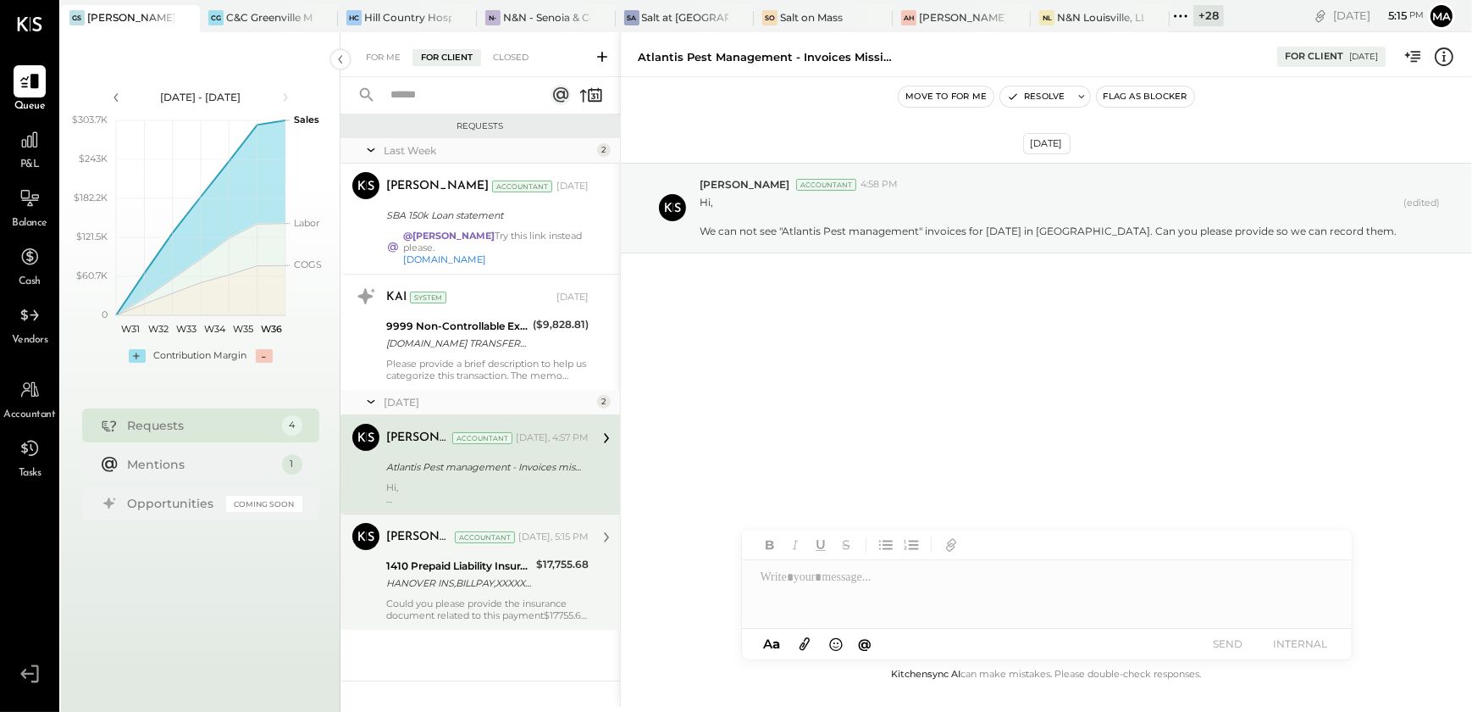
click at [442, 601] on div "Could you please provide the insurance document related to this payment$17755.6…" at bounding box center [487, 609] width 202 height 24
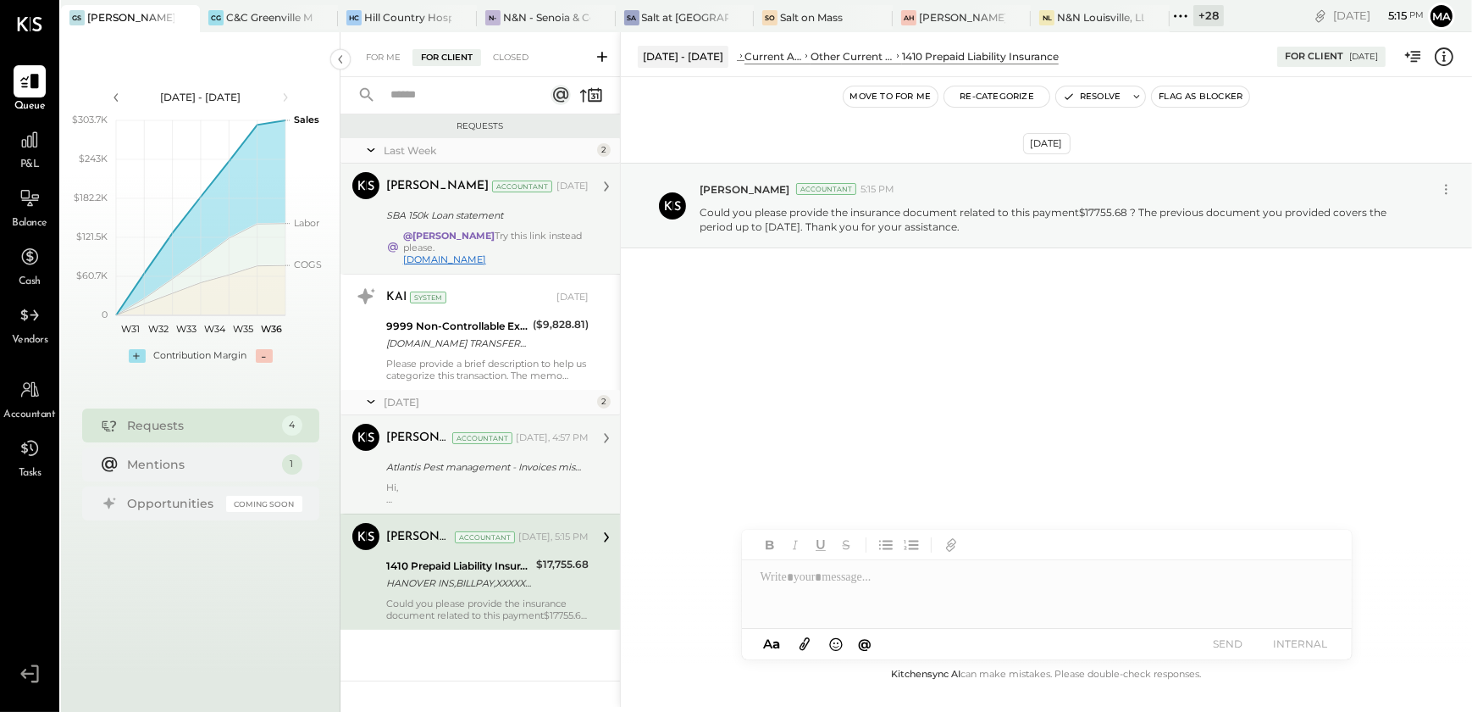
click at [457, 254] on link "[DOMAIN_NAME]" at bounding box center [444, 259] width 83 height 12
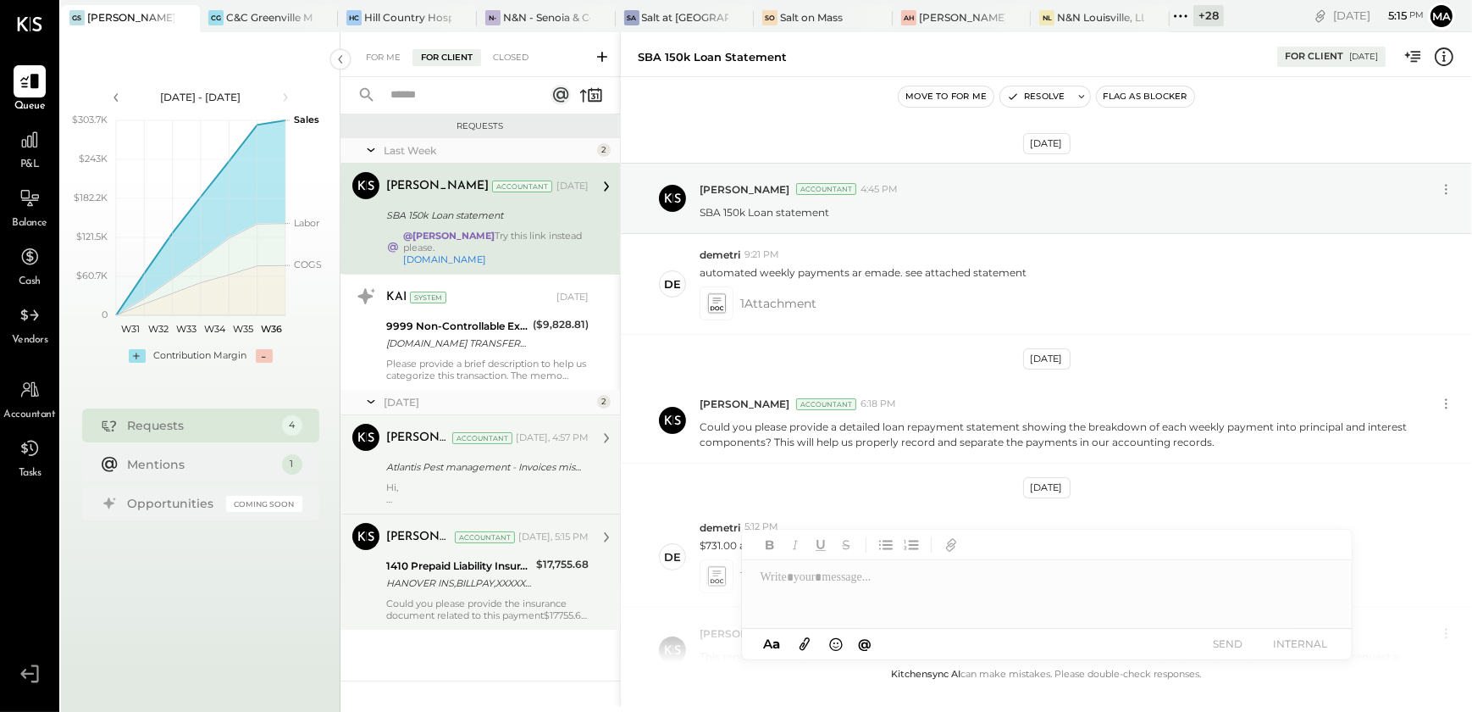
scroll to position [762, 0]
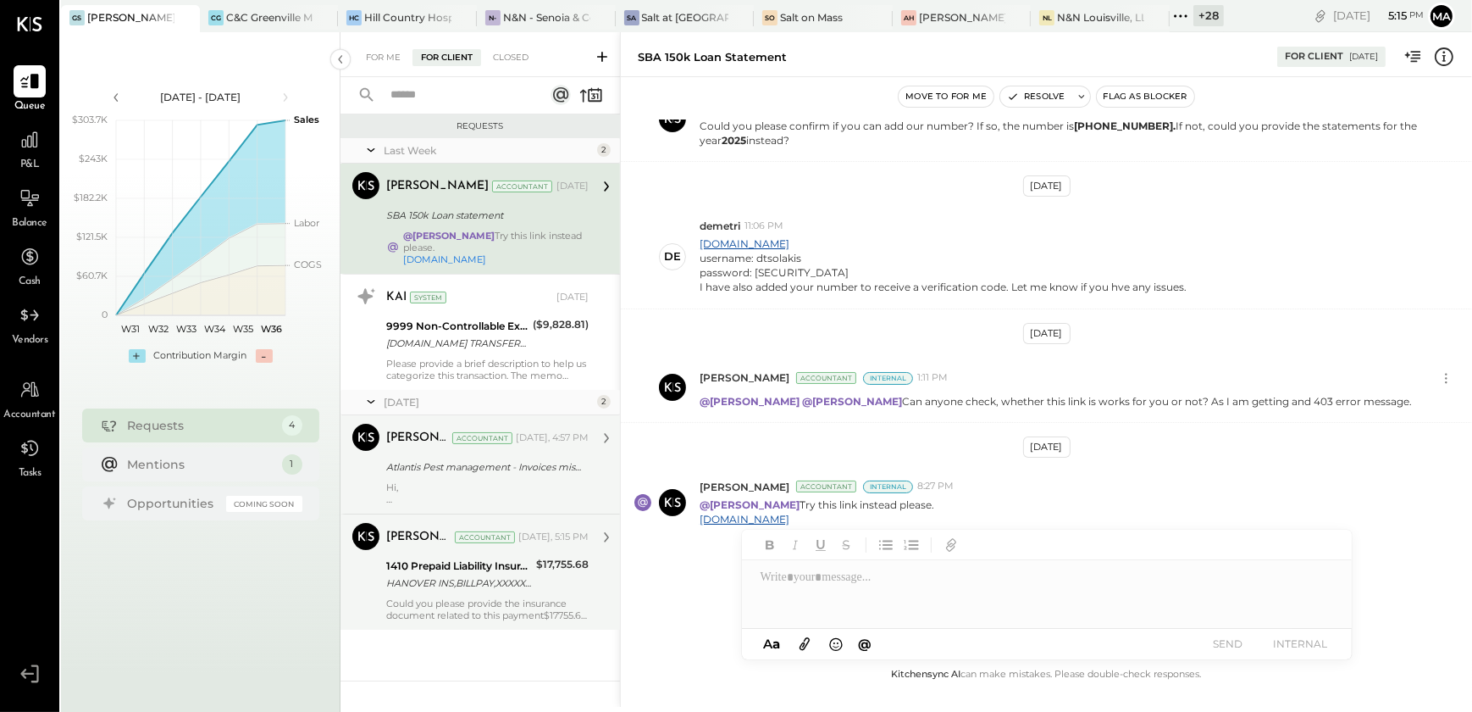
click at [511, 224] on div "SBA 150k Loan statement" at bounding box center [484, 215] width 197 height 20
drag, startPoint x: 754, startPoint y: 256, endPoint x: 816, endPoint y: 254, distance: 61.9
click at [816, 254] on div "username: dtsolakis" at bounding box center [943, 258] width 487 height 14
copy div "dtsolakis"
drag, startPoint x: 755, startPoint y: 271, endPoint x: 889, endPoint y: 269, distance: 134.7
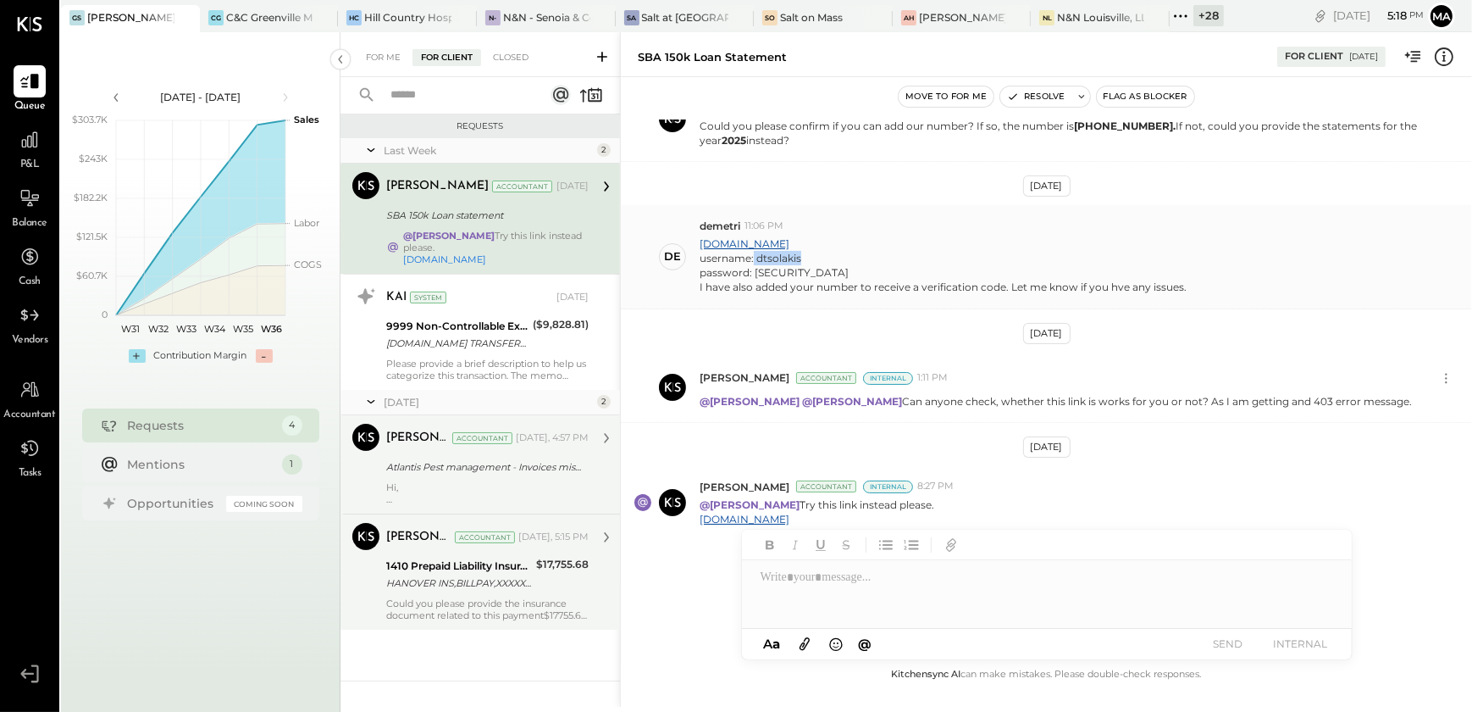
click at [889, 269] on div "password: [SECURITY_DATA]" at bounding box center [943, 272] width 487 height 14
copy div "Erpeto617Erpeto@617"
click at [832, 573] on div at bounding box center [1047, 594] width 610 height 68
paste div
click at [897, 588] on div at bounding box center [1047, 594] width 610 height 68
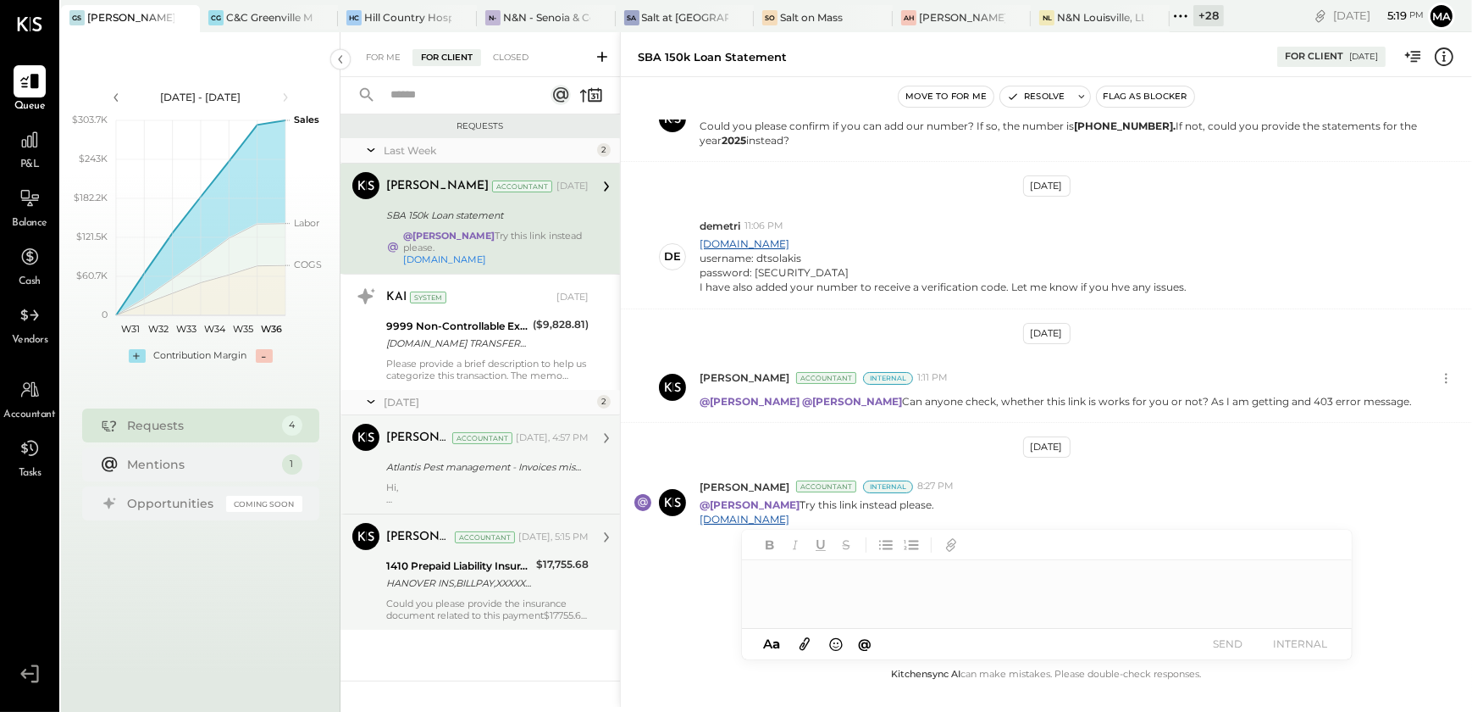
click at [897, 588] on div at bounding box center [1047, 594] width 610 height 68
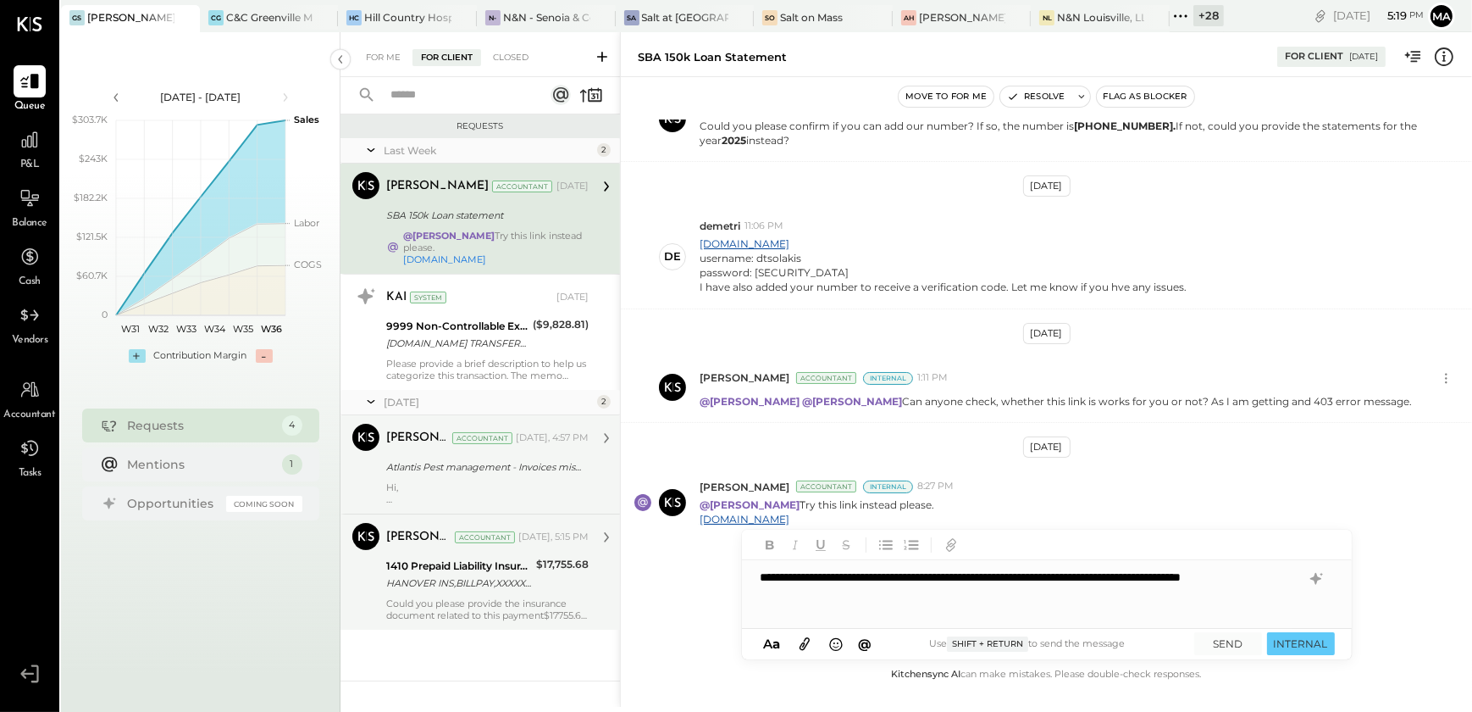
click at [808, 643] on icon at bounding box center [805, 644] width 10 height 13
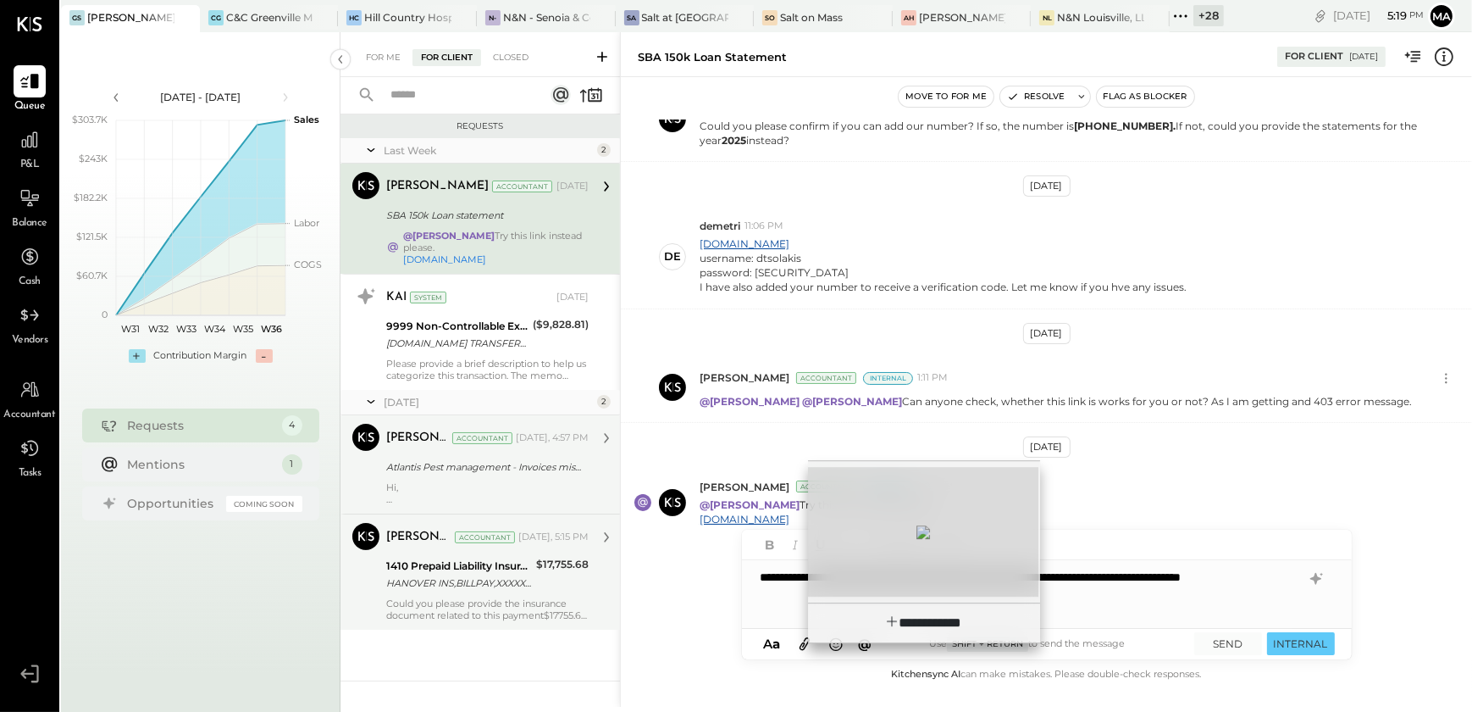
click at [931, 546] on div at bounding box center [923, 532] width 230 height 130
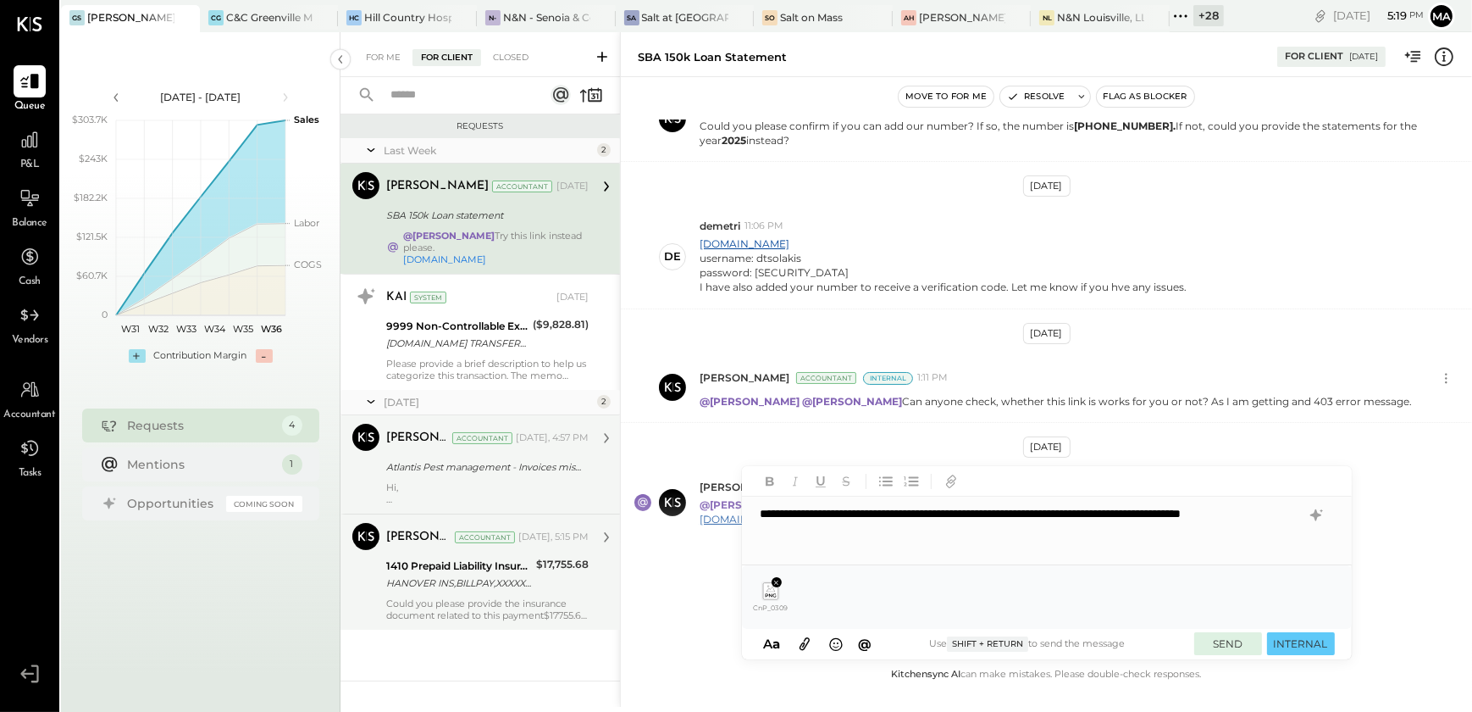
click at [1224, 647] on button "SEND" at bounding box center [1228, 643] width 68 height 23
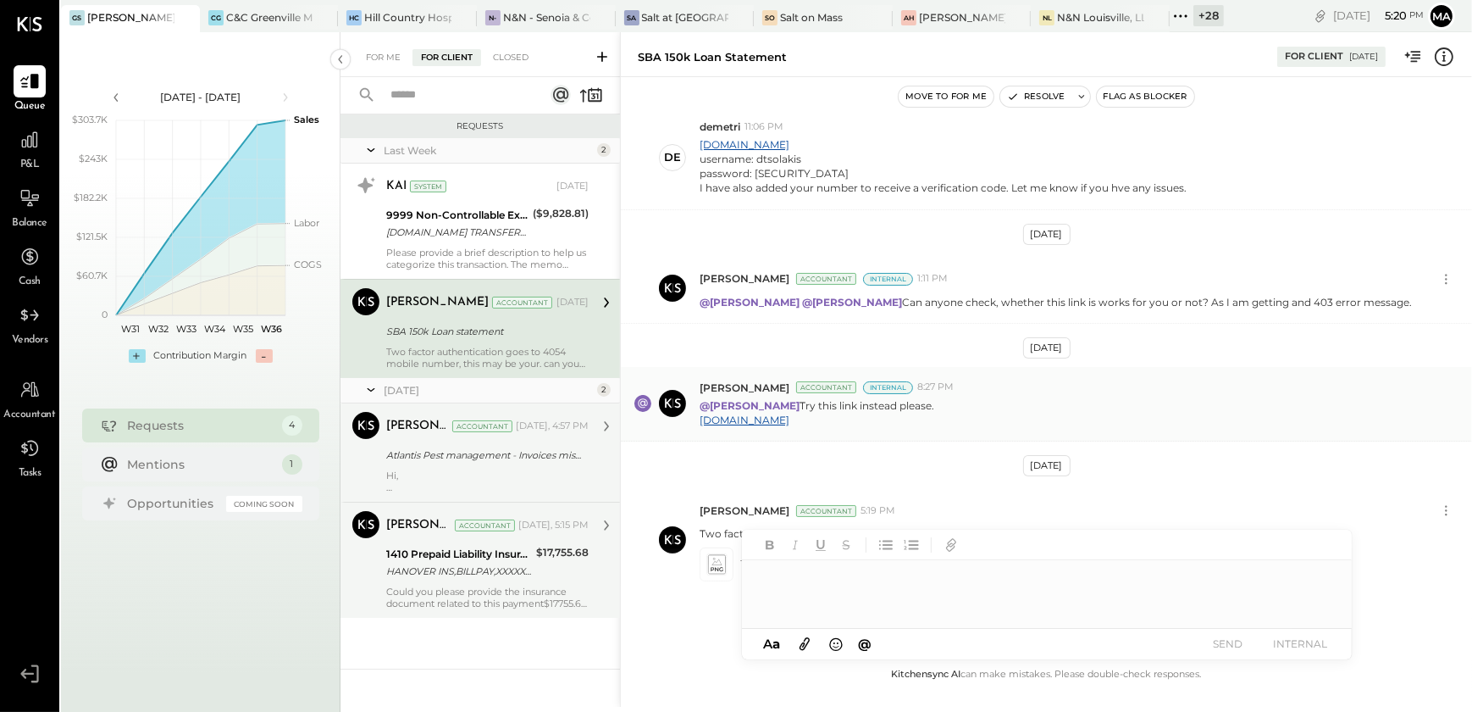
scroll to position [916, 0]
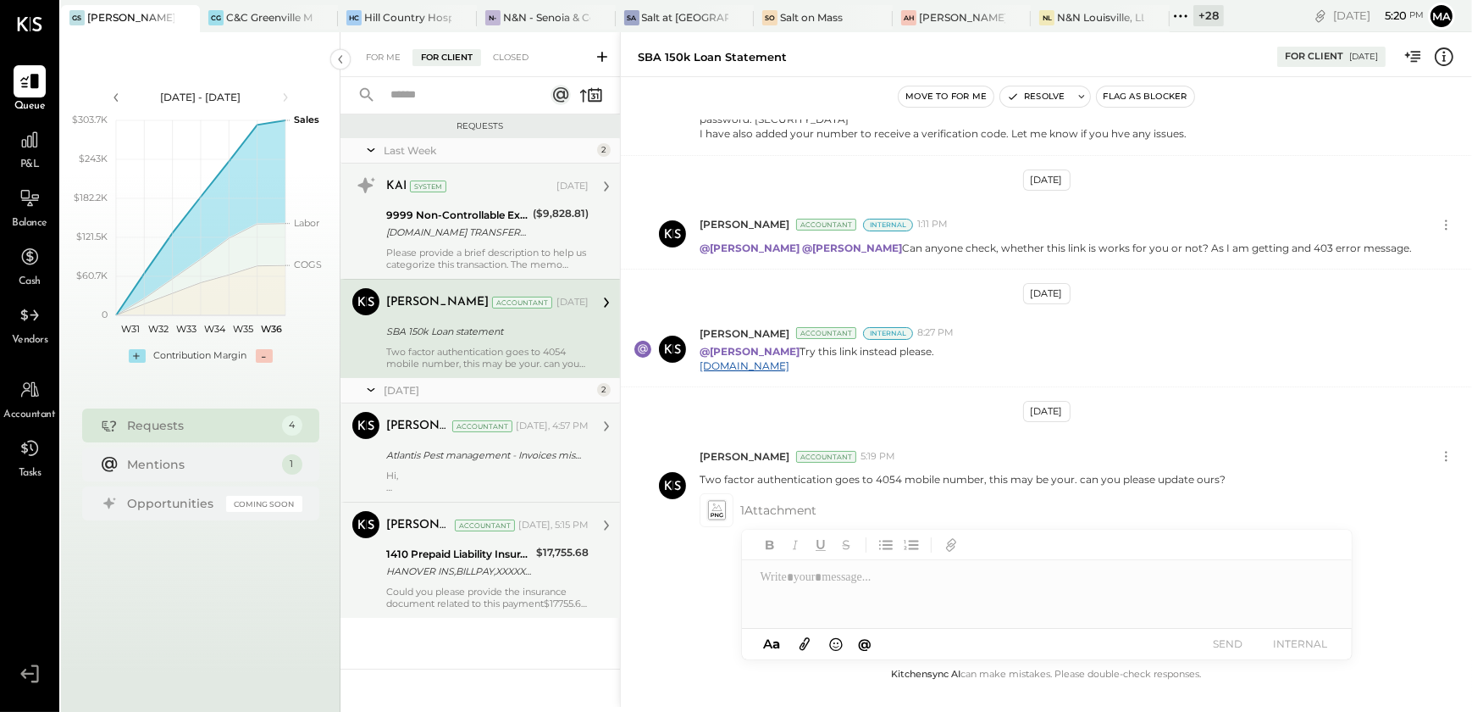
click at [528, 239] on div "[DOMAIN_NAME] TRANSFER FROM ACCT 231372691 XXXXXX5618 - BUSINESS MONEY MARKET SA" at bounding box center [456, 232] width 141 height 17
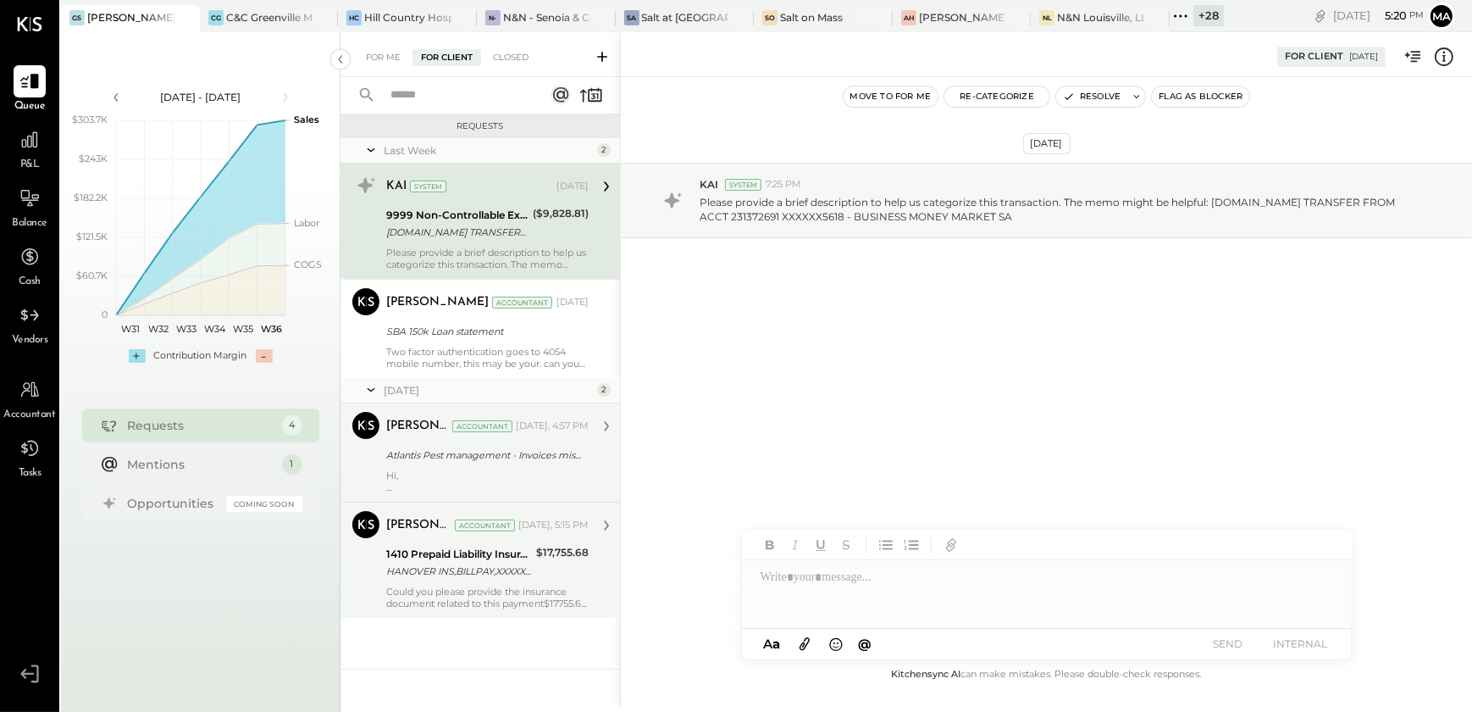
click at [479, 460] on div "Atlantis Pest management - Invoices missing in Aug-25" at bounding box center [484, 454] width 197 height 17
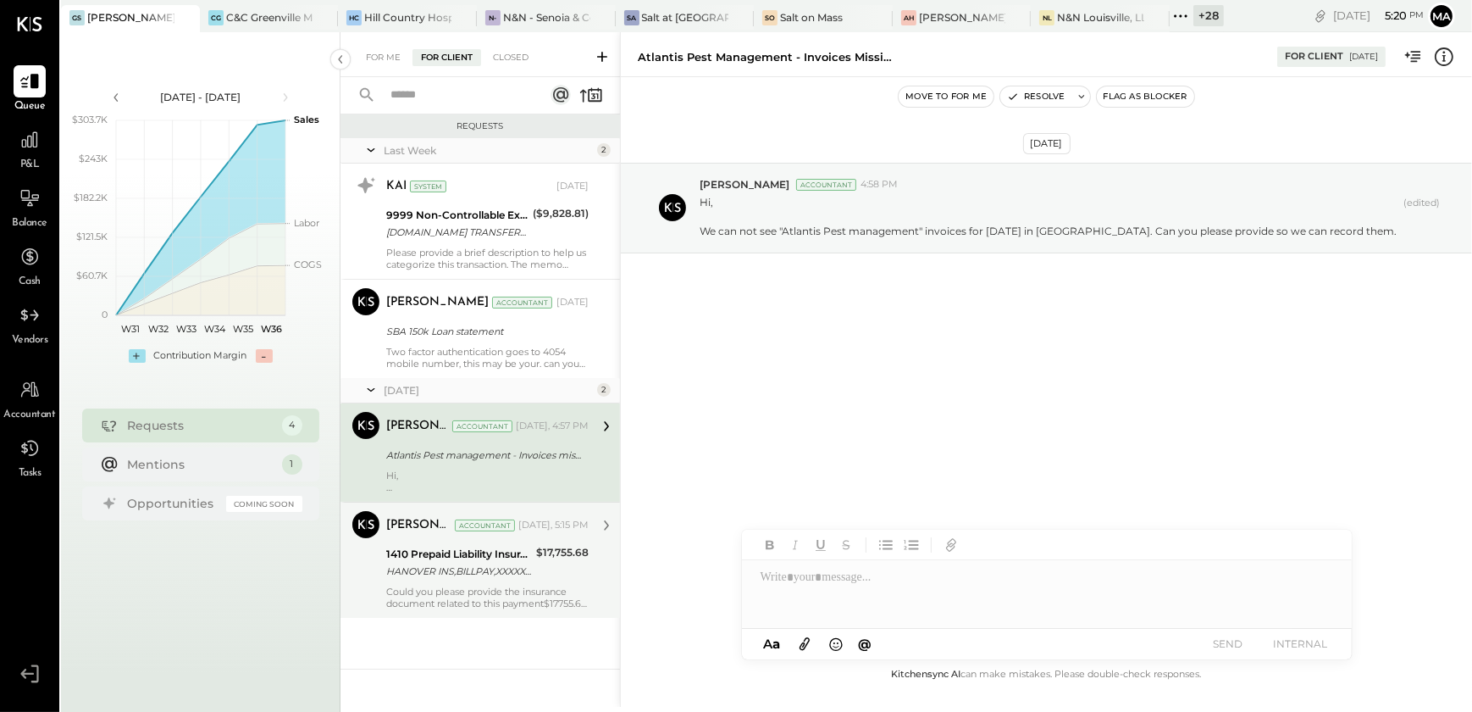
click at [443, 544] on div "1410 Prepaid Liability Insurance HANOVER INS,BILLPAY,XXXXXX0160" at bounding box center [458, 562] width 145 height 37
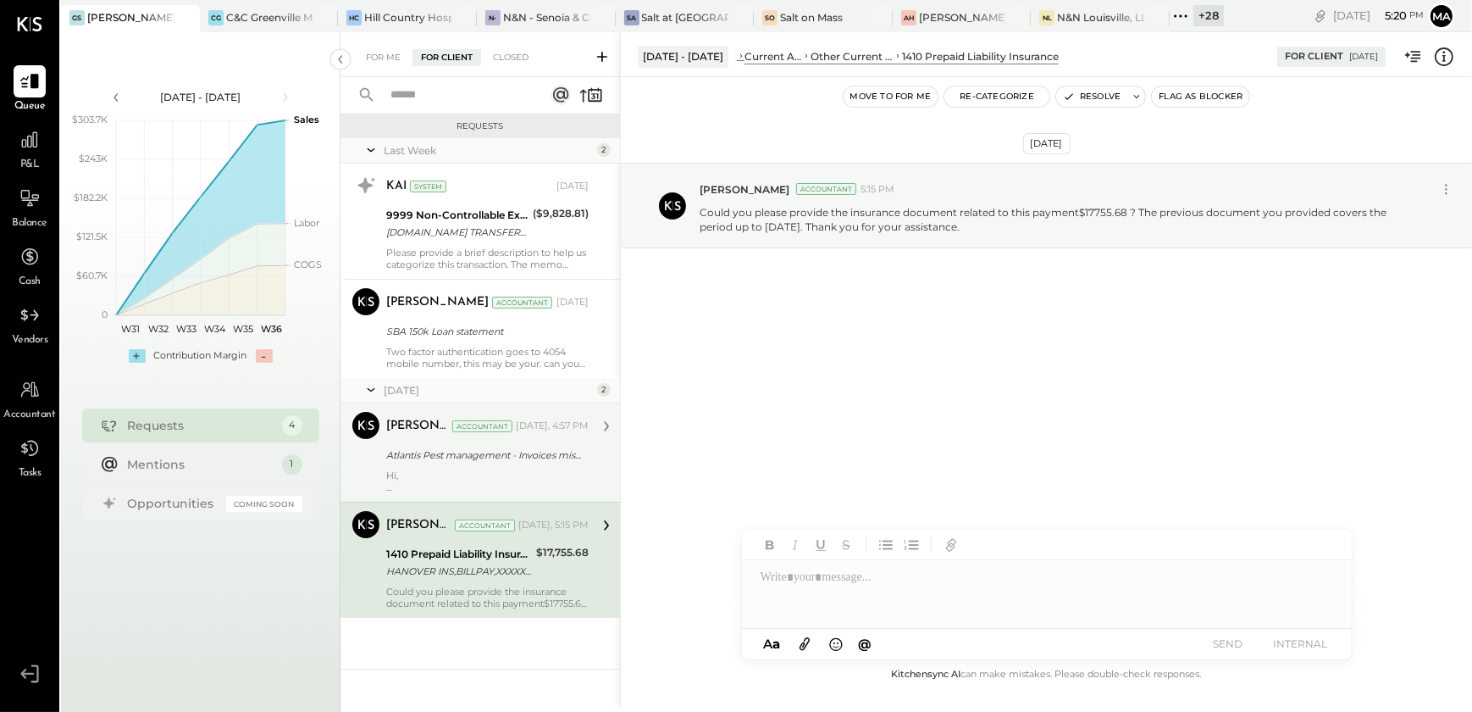
click at [440, 446] on div "Atlantis Pest management - Invoices missing in Aug-25" at bounding box center [484, 454] width 197 height 17
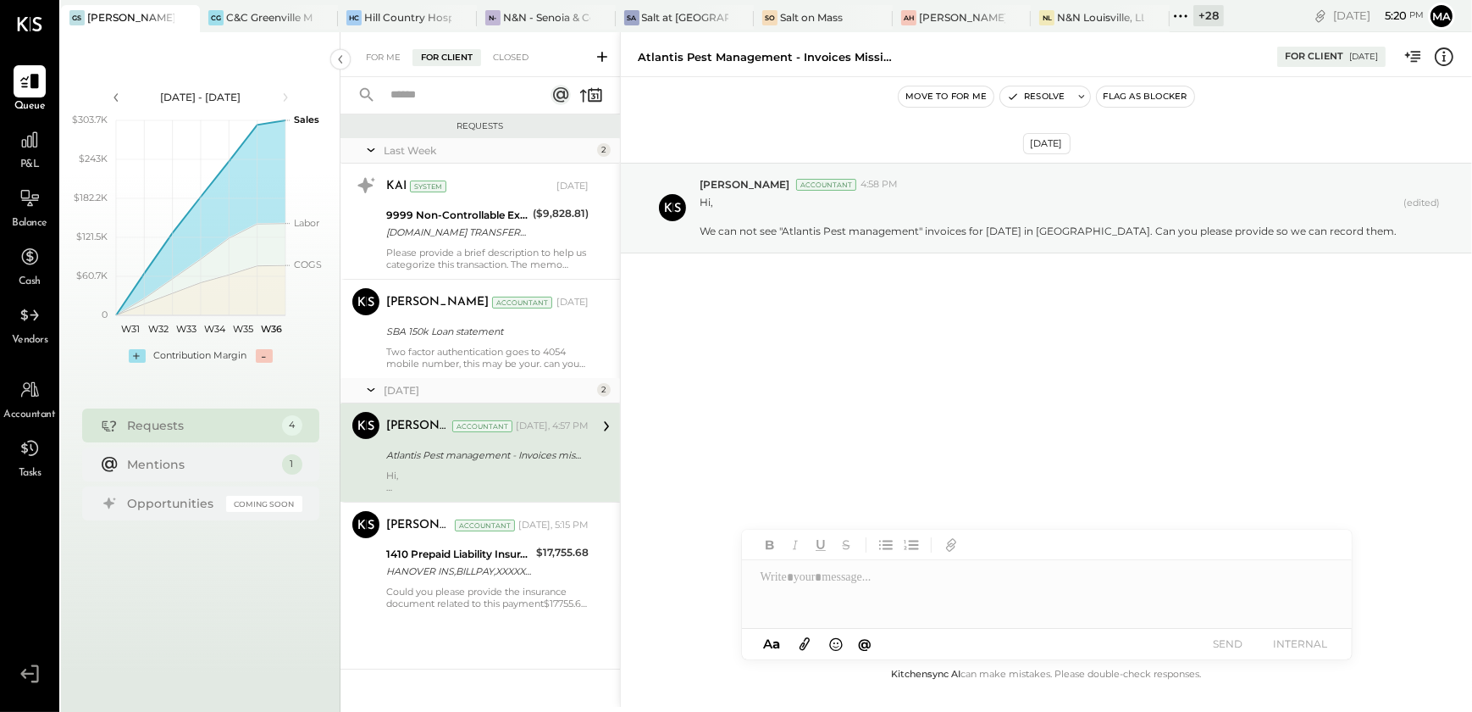
click at [466, 385] on div "[DATE]" at bounding box center [488, 390] width 209 height 14
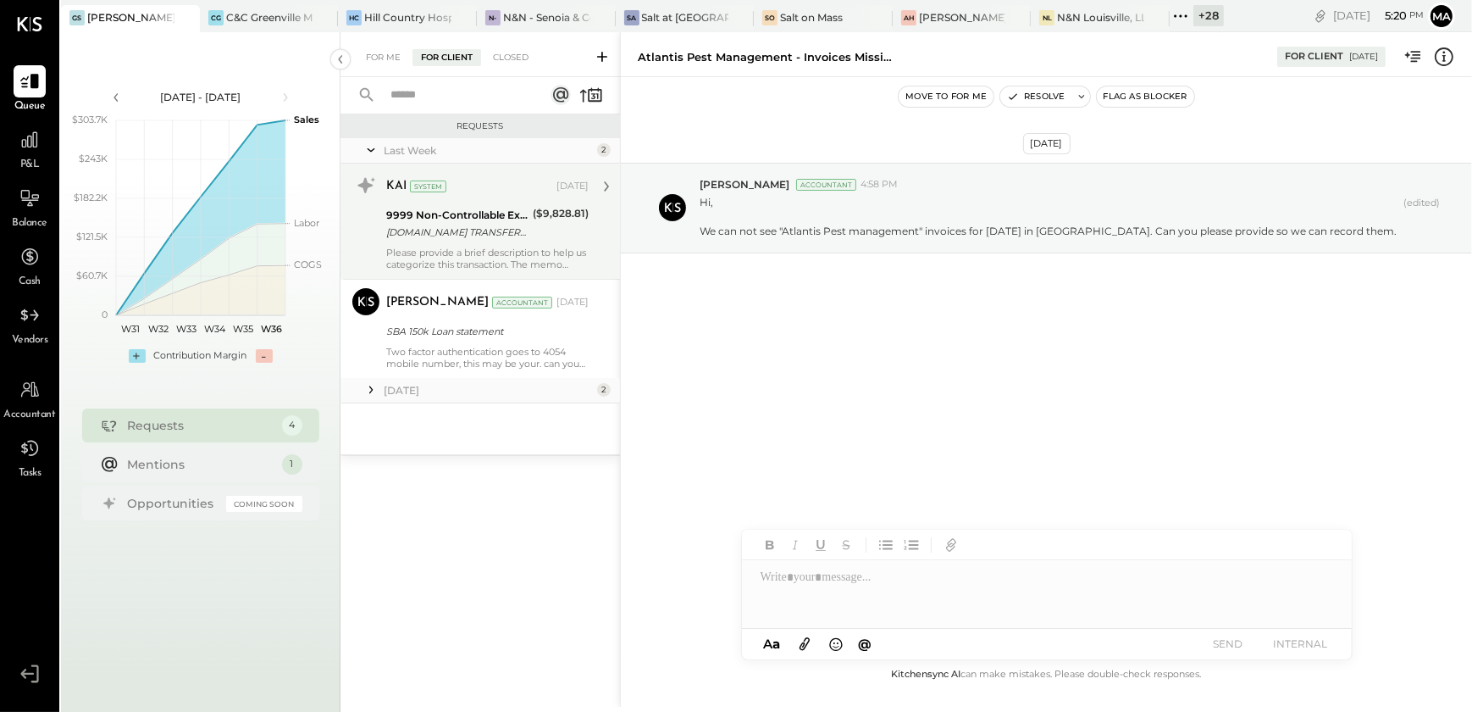
click at [491, 245] on div "KAI System [DATE] 9999 Non-Controllable Expenses:Other Income and Expenses:To B…" at bounding box center [487, 221] width 202 height 98
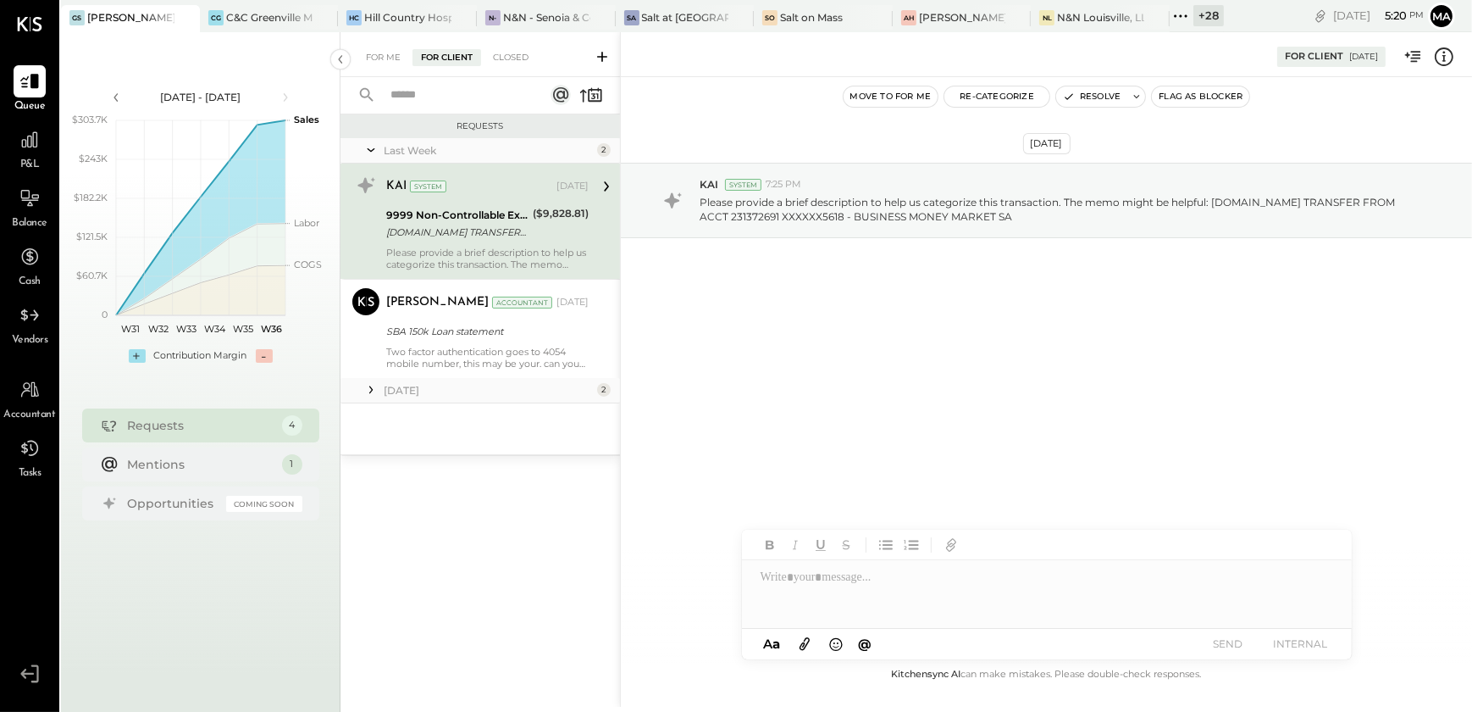
click at [1443, 66] on icon at bounding box center [1444, 57] width 22 height 22
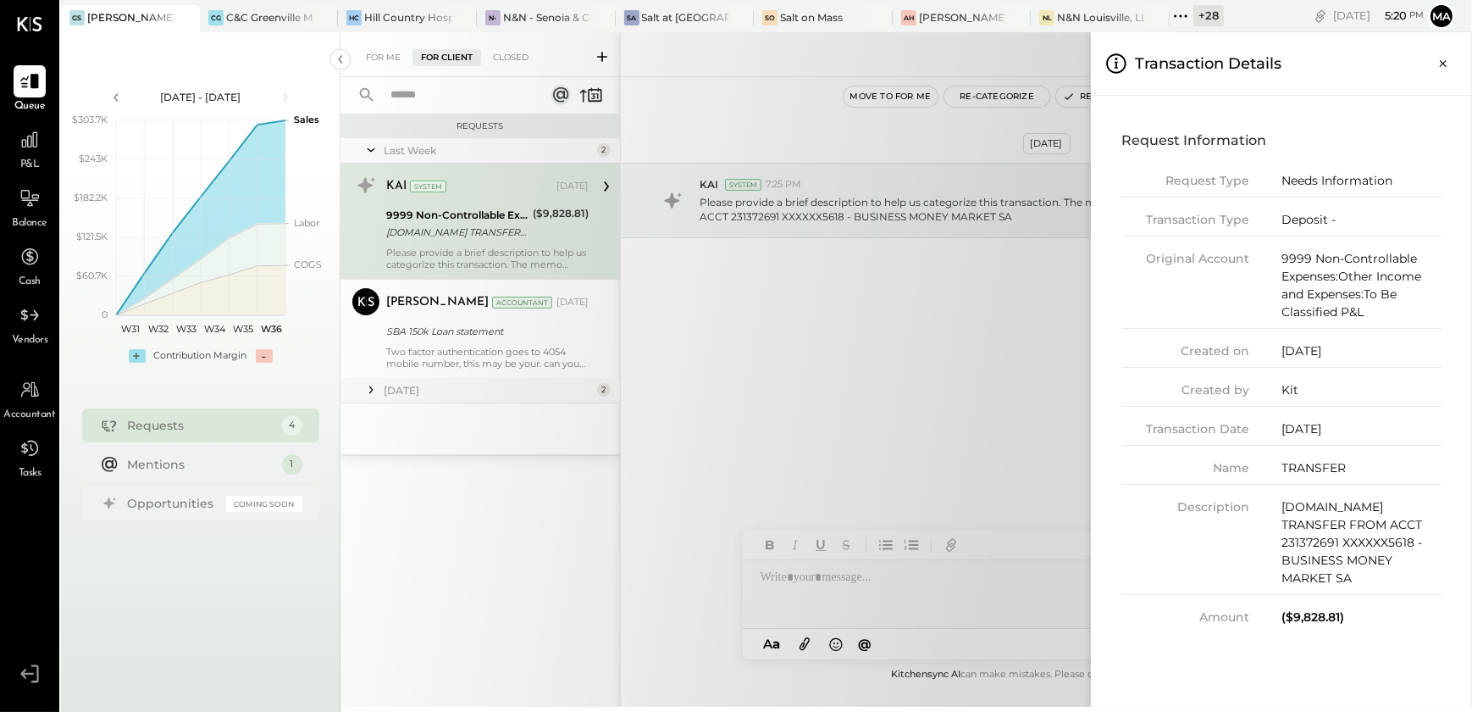
drag, startPoint x: 1441, startPoint y: 64, endPoint x: 1437, endPoint y: 73, distance: 9.5
click at [1441, 64] on icon "Close panel" at bounding box center [1443, 63] width 17 height 17
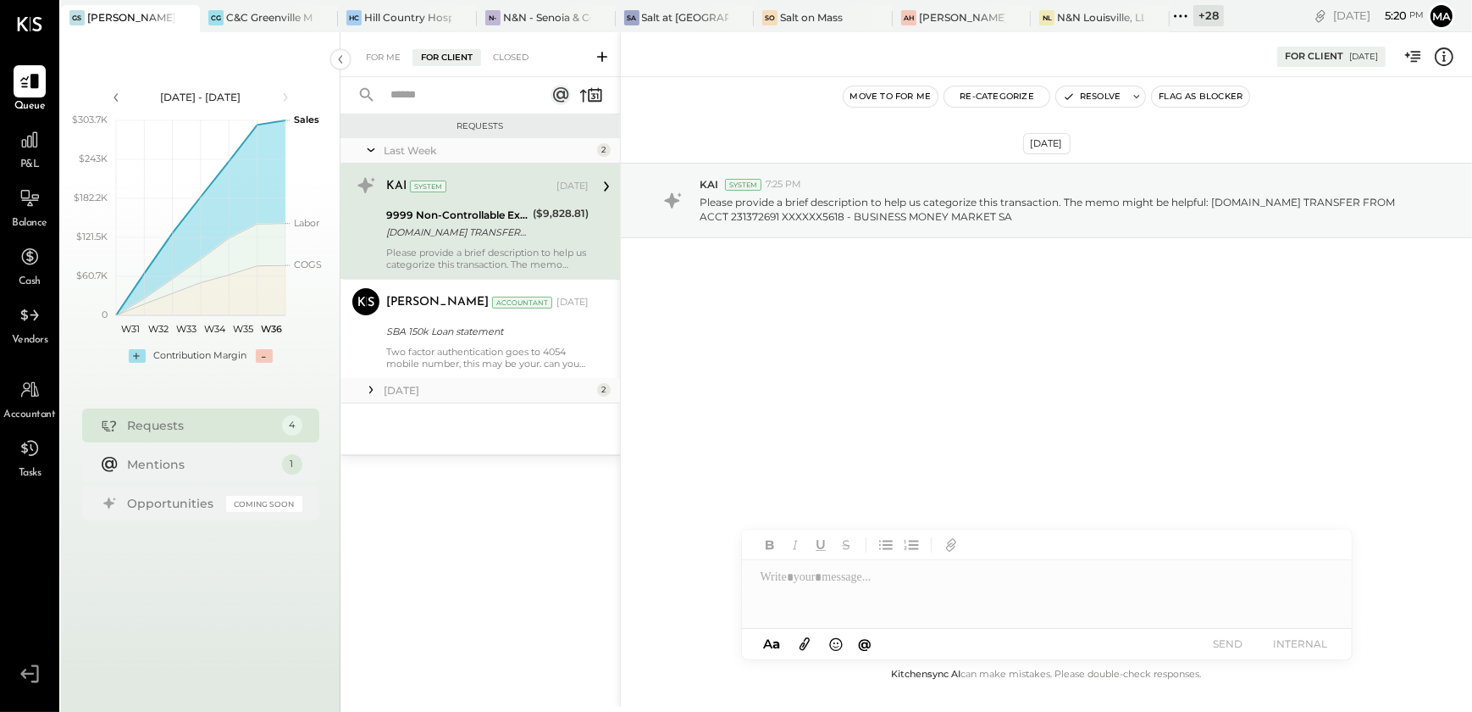
click at [809, 596] on div at bounding box center [1047, 594] width 610 height 68
click at [806, 648] on icon at bounding box center [804, 643] width 19 height 19
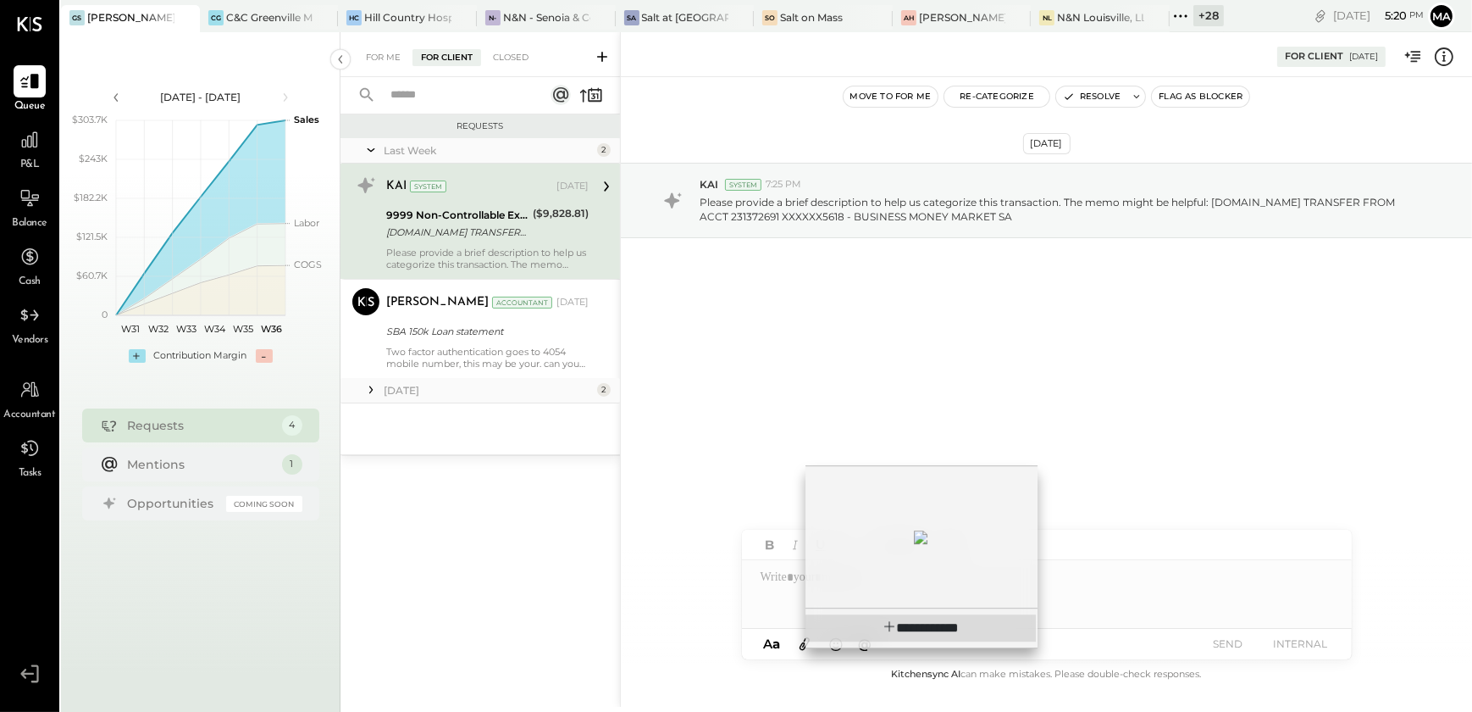
click at [907, 621] on span "**********" at bounding box center [933, 627] width 52 height 13
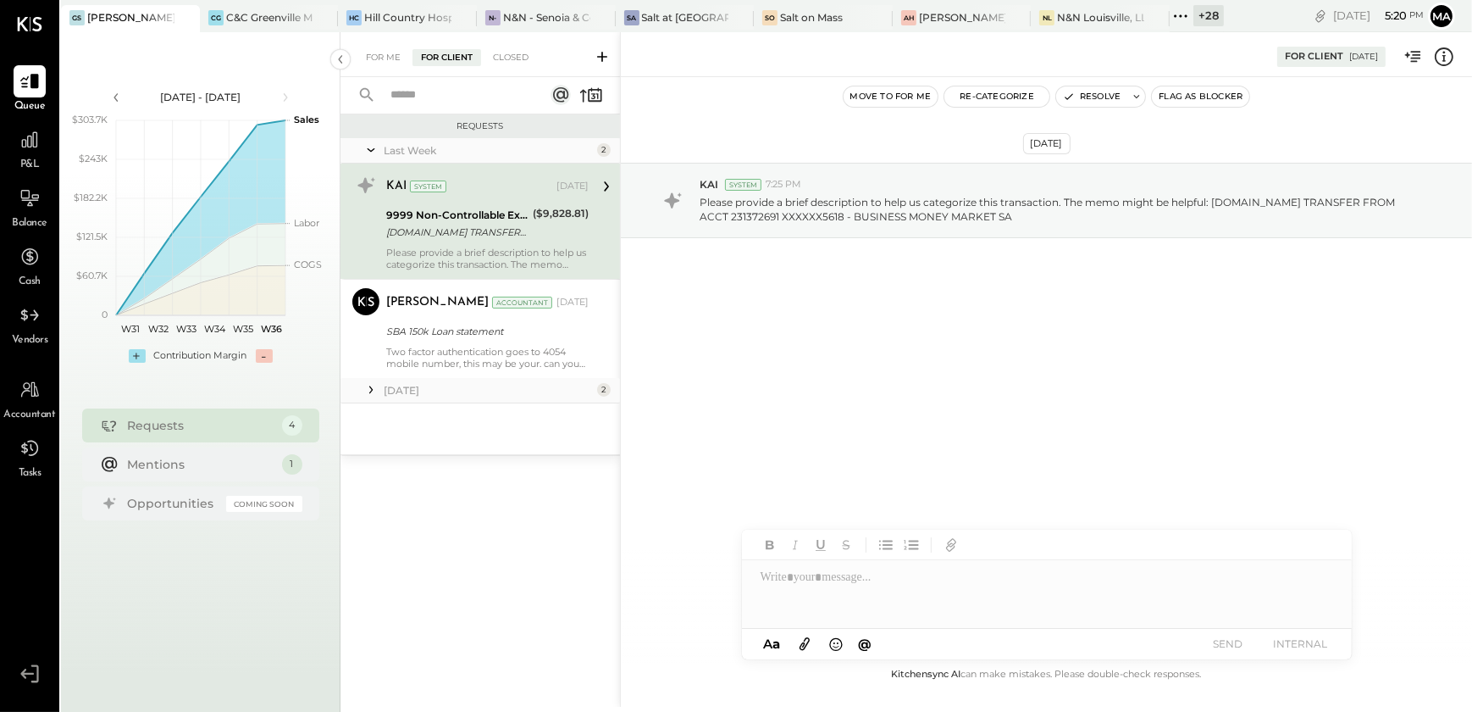
click at [890, 499] on div "[DATE] KAI System 7:25 PM Please provide a brief description to help us categor…" at bounding box center [1046, 370] width 851 height 587
click at [871, 590] on div at bounding box center [1047, 594] width 610 height 68
click at [812, 642] on icon at bounding box center [804, 643] width 19 height 19
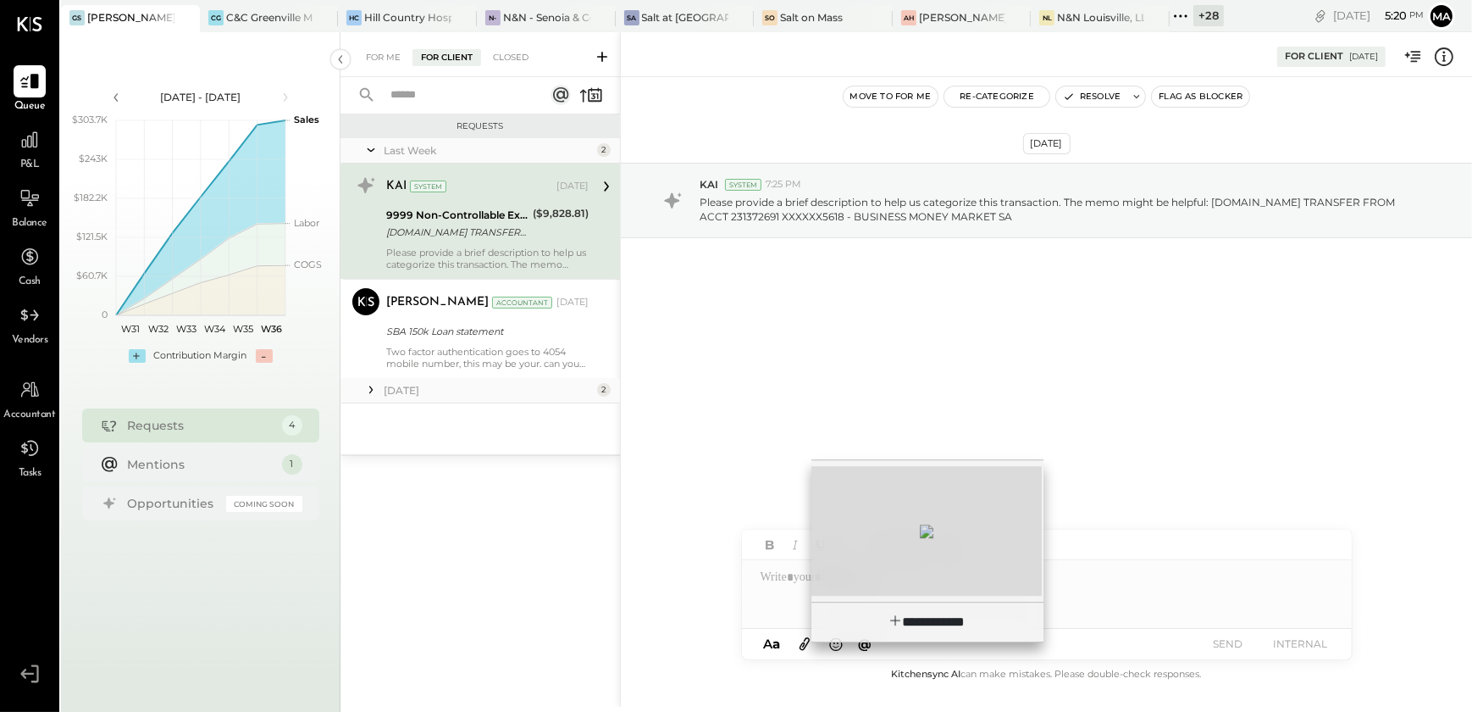
click at [920, 501] on div at bounding box center [927, 531] width 230 height 130
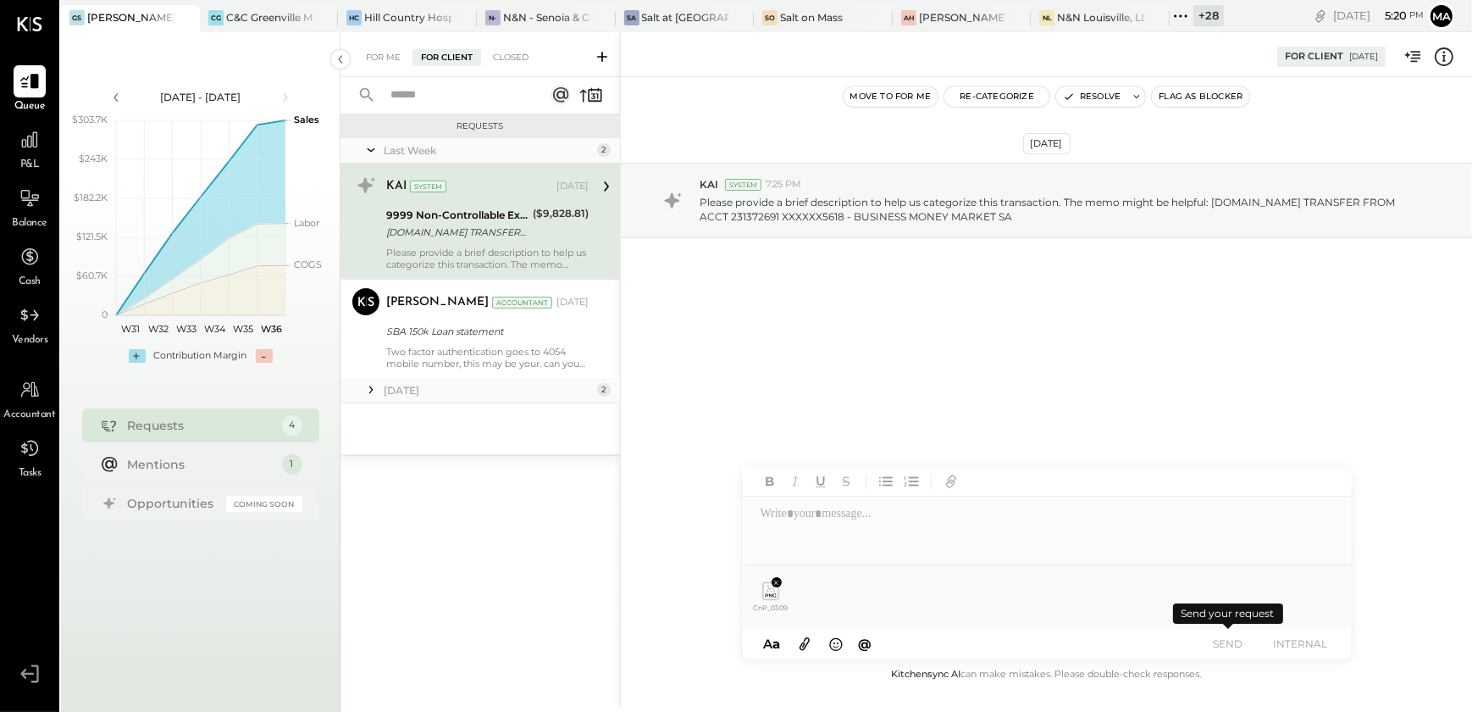
click at [1228, 643] on button "SEND" at bounding box center [1228, 643] width 68 height 23
click at [886, 513] on div at bounding box center [1047, 530] width 610 height 68
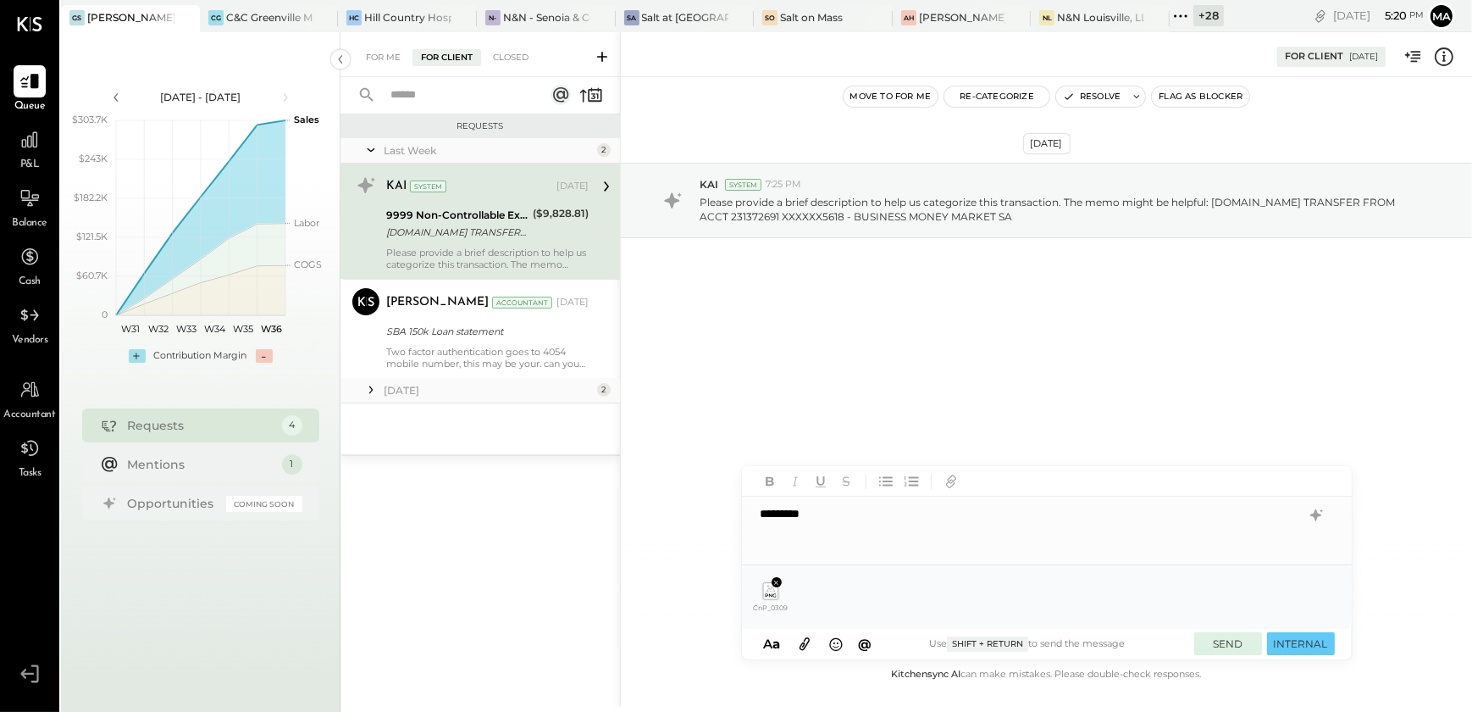
click at [1225, 644] on button "SEND" at bounding box center [1228, 643] width 68 height 23
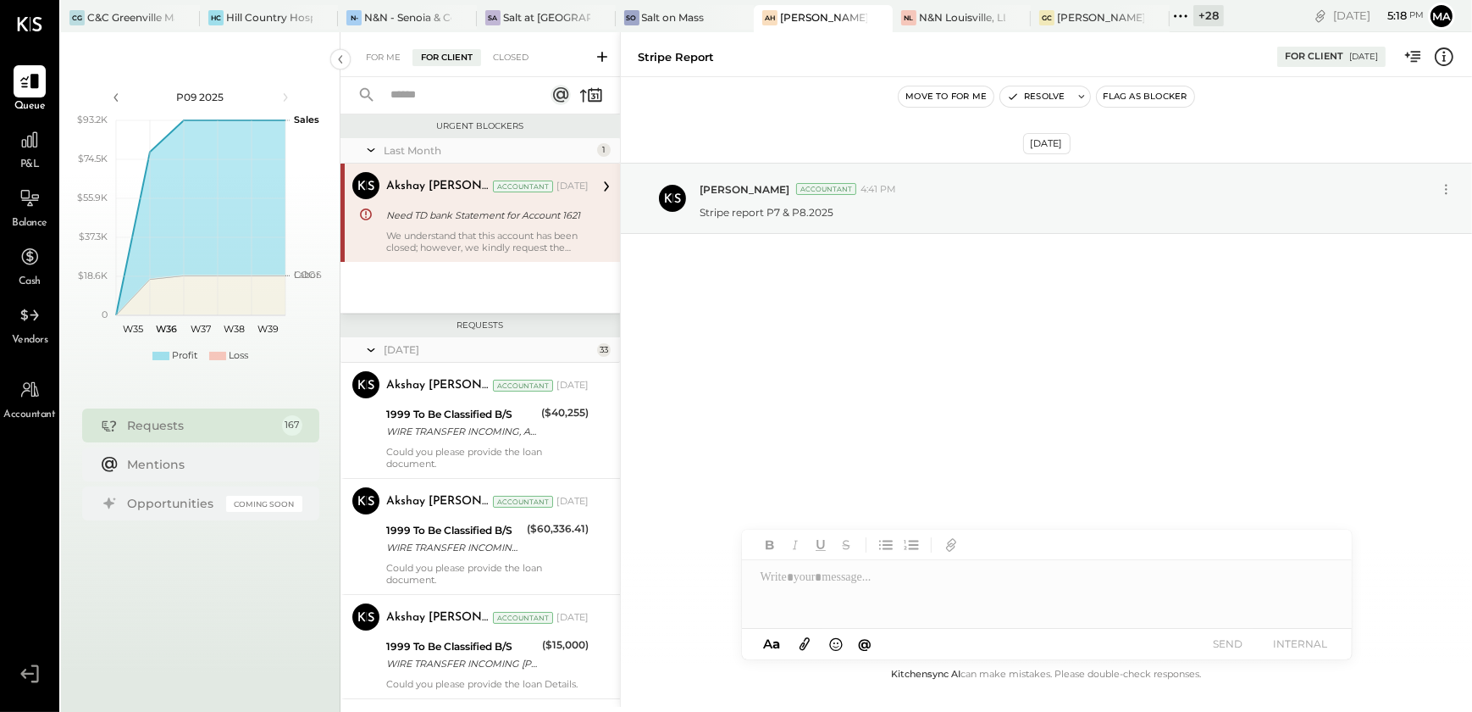
scroll to position [18992, 0]
